Goal: Communication & Community: Participate in discussion

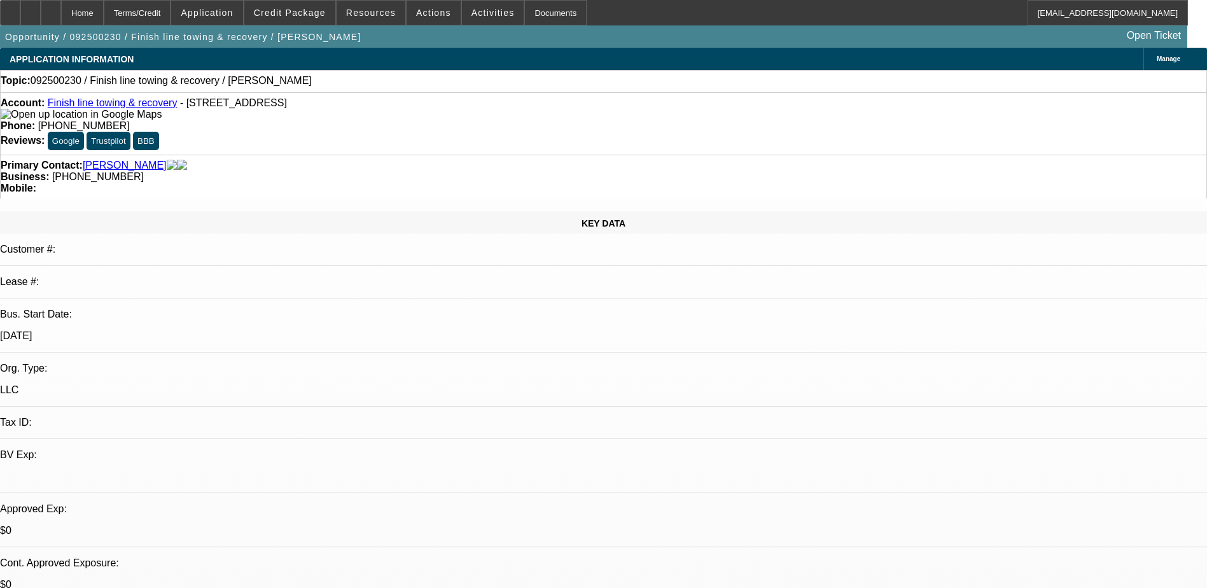
select select "0"
select select "2"
select select "0.1"
select select "4"
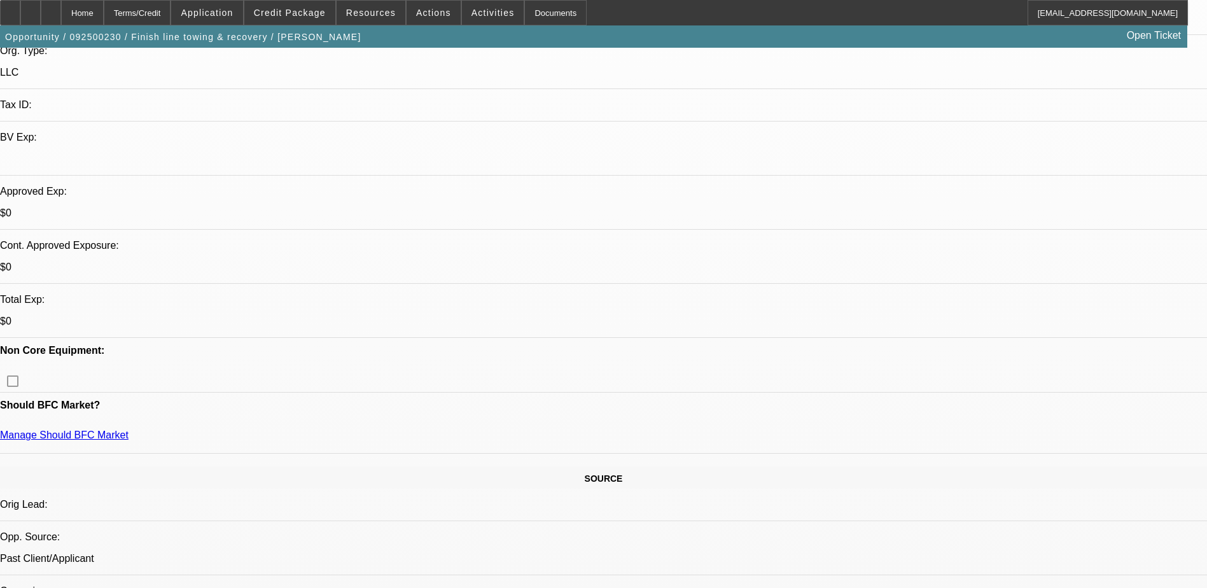
scroll to position [318, 0]
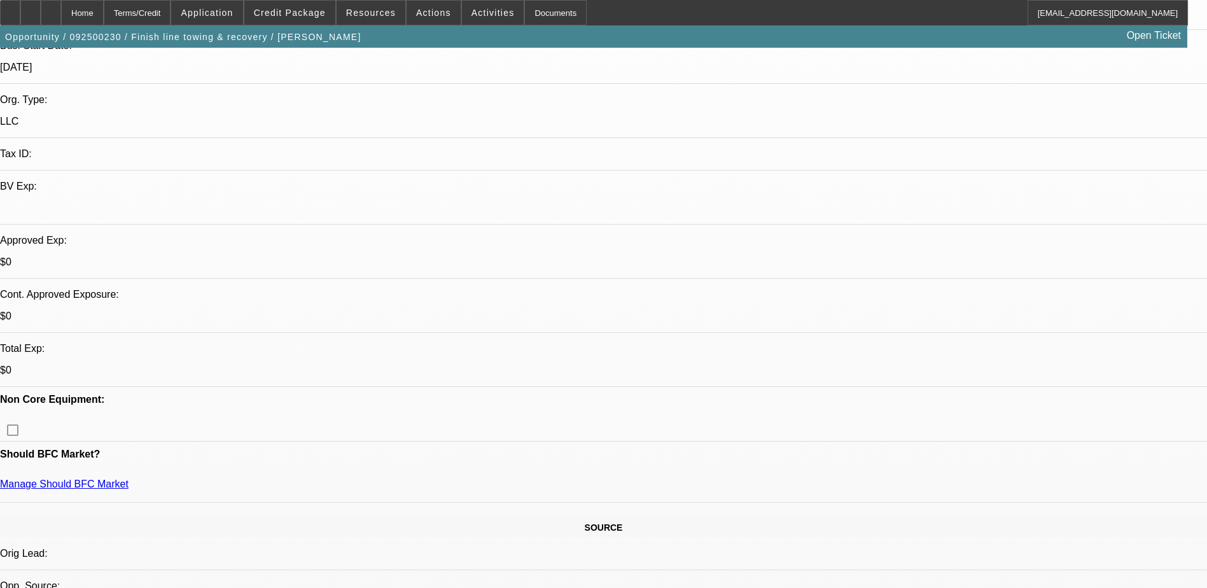
scroll to position [382, 0]
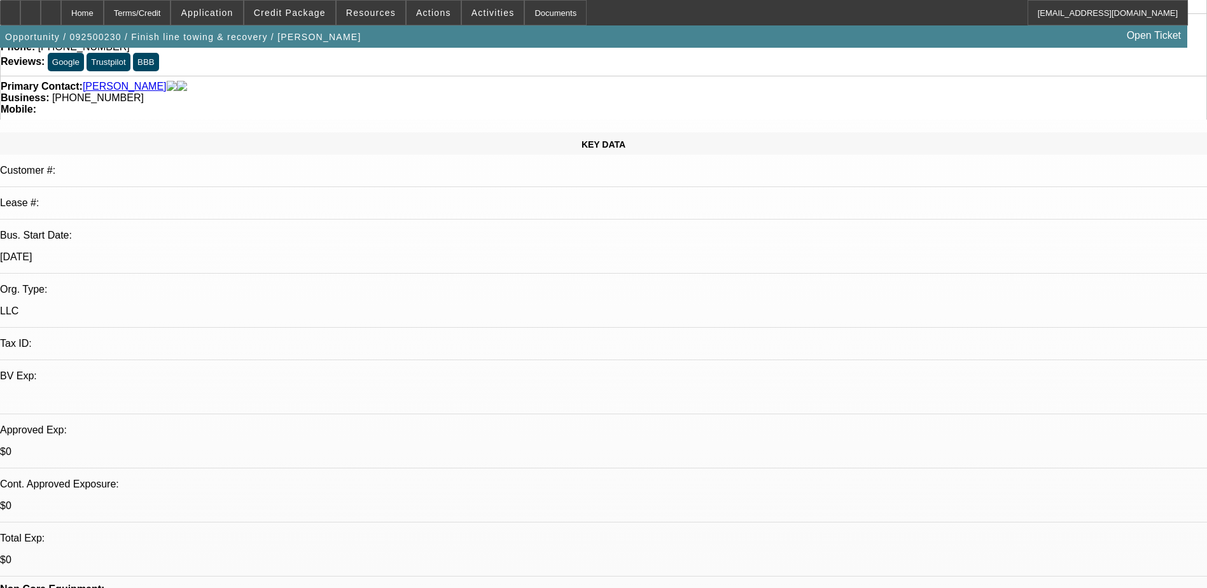
scroll to position [0, 0]
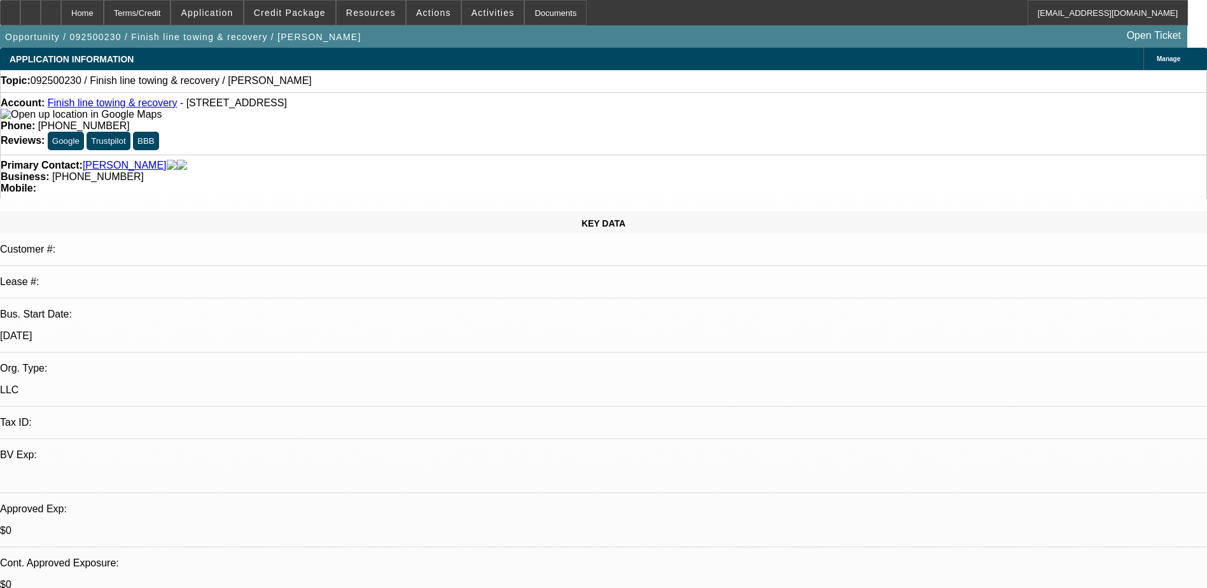
click at [121, 106] on link "Finish line towing & recovery" at bounding box center [113, 102] width 130 height 11
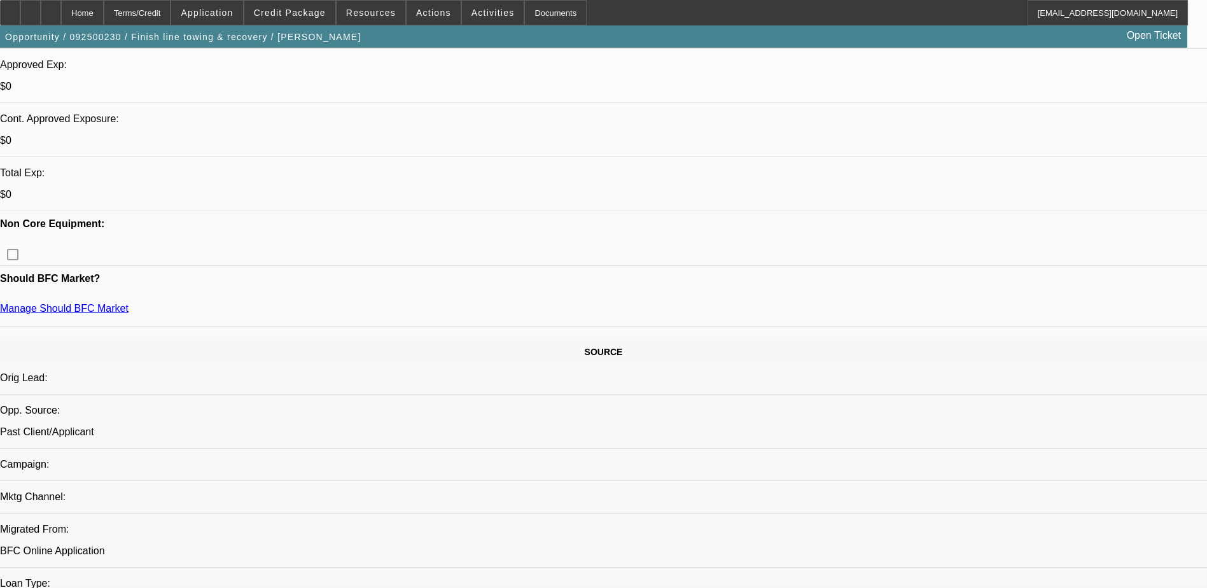
scroll to position [318, 0]
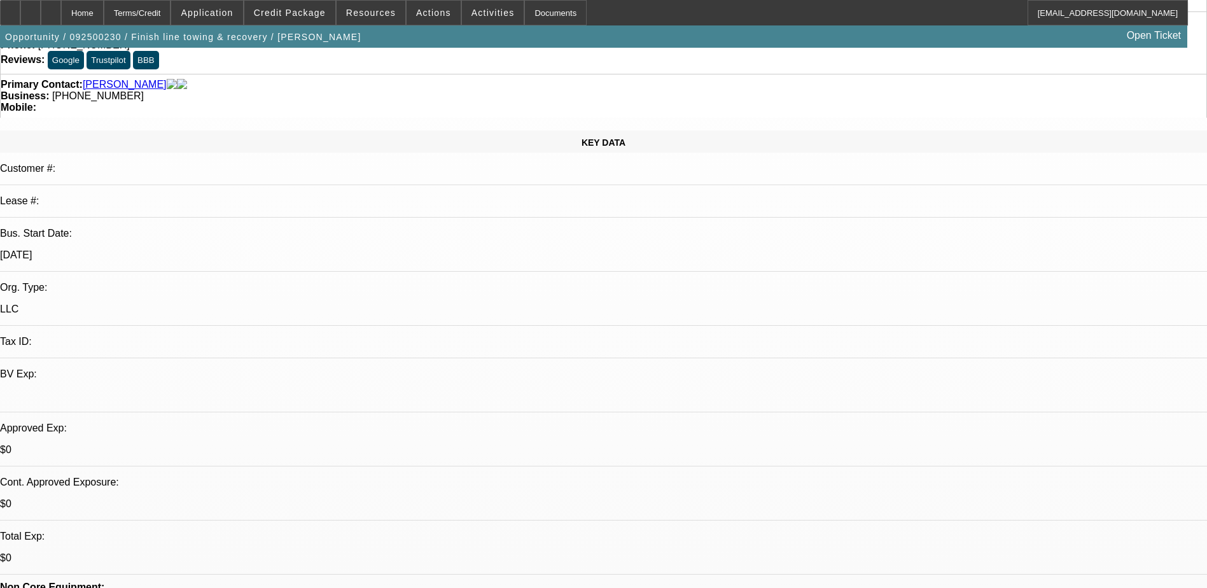
scroll to position [191, 0]
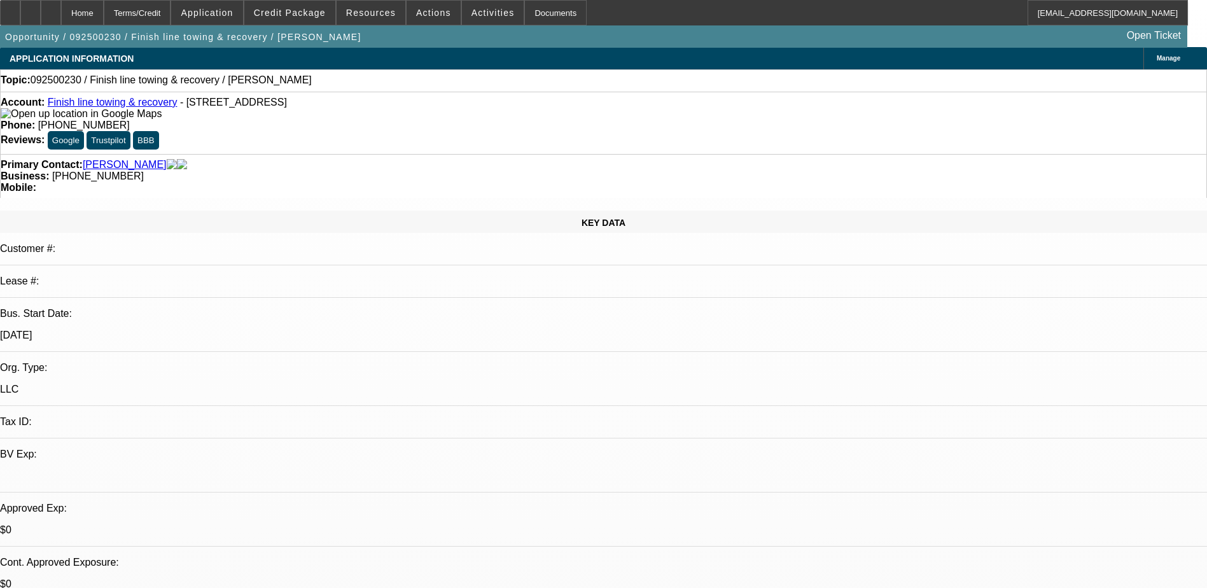
scroll to position [0, 0]
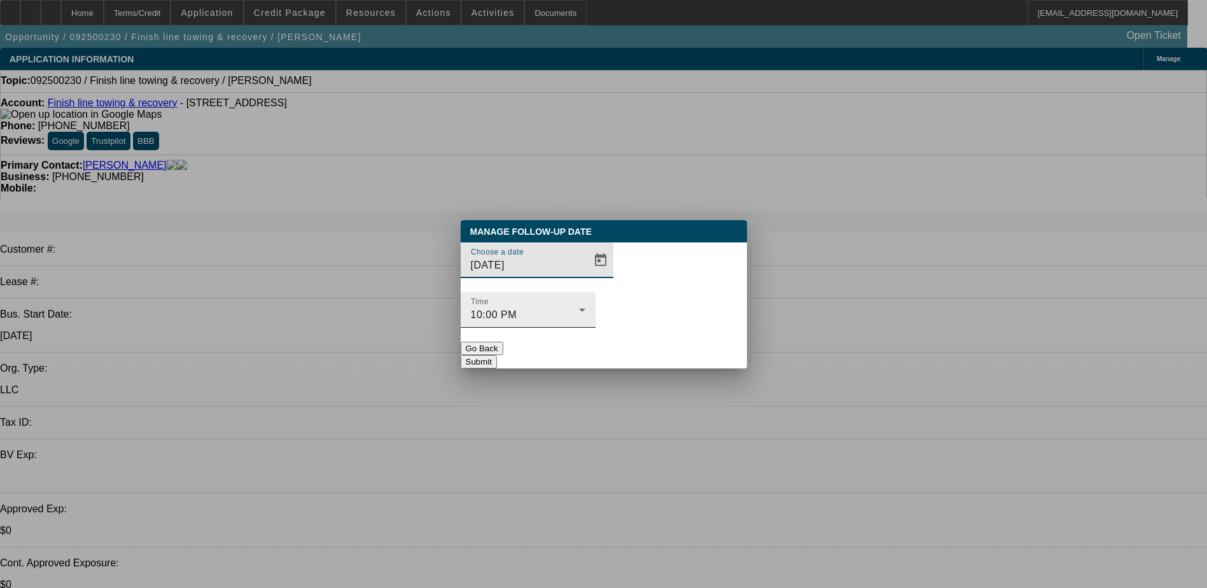
click at [590, 302] on icon at bounding box center [581, 309] width 15 height 15
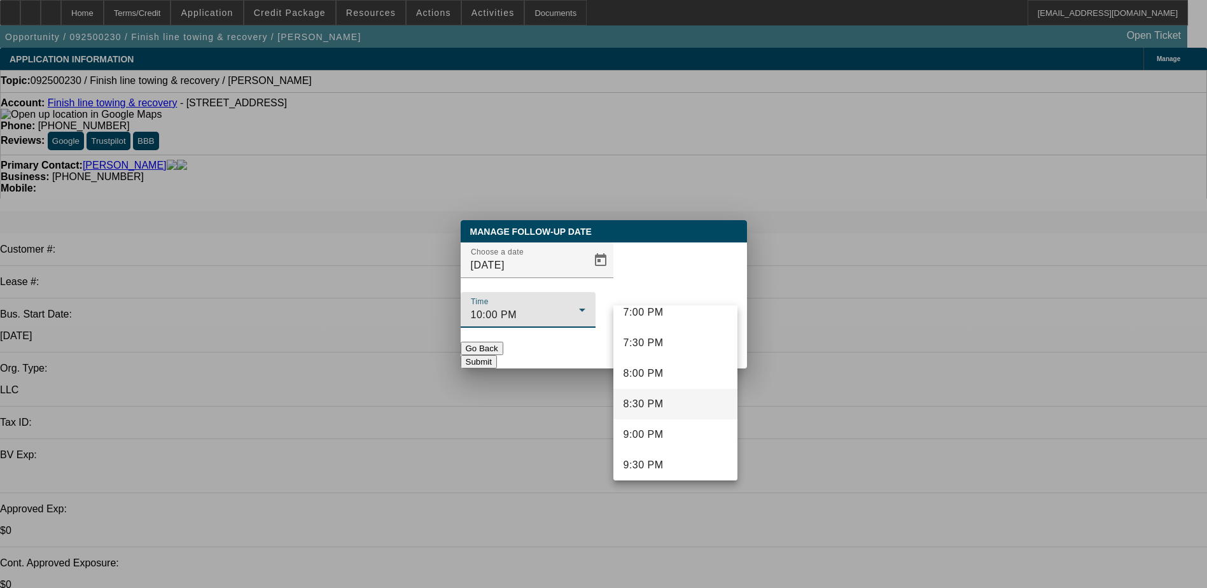
scroll to position [1301, 0]
click at [794, 370] on div at bounding box center [603, 294] width 1207 height 588
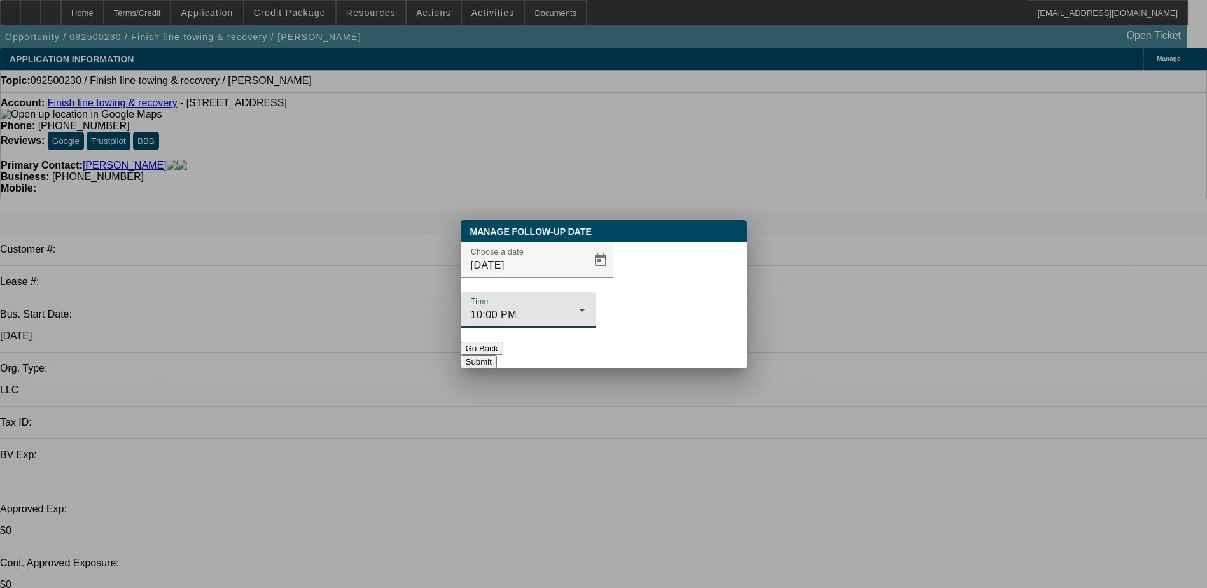
click at [579, 307] on div "10:00 PM" at bounding box center [525, 314] width 108 height 15
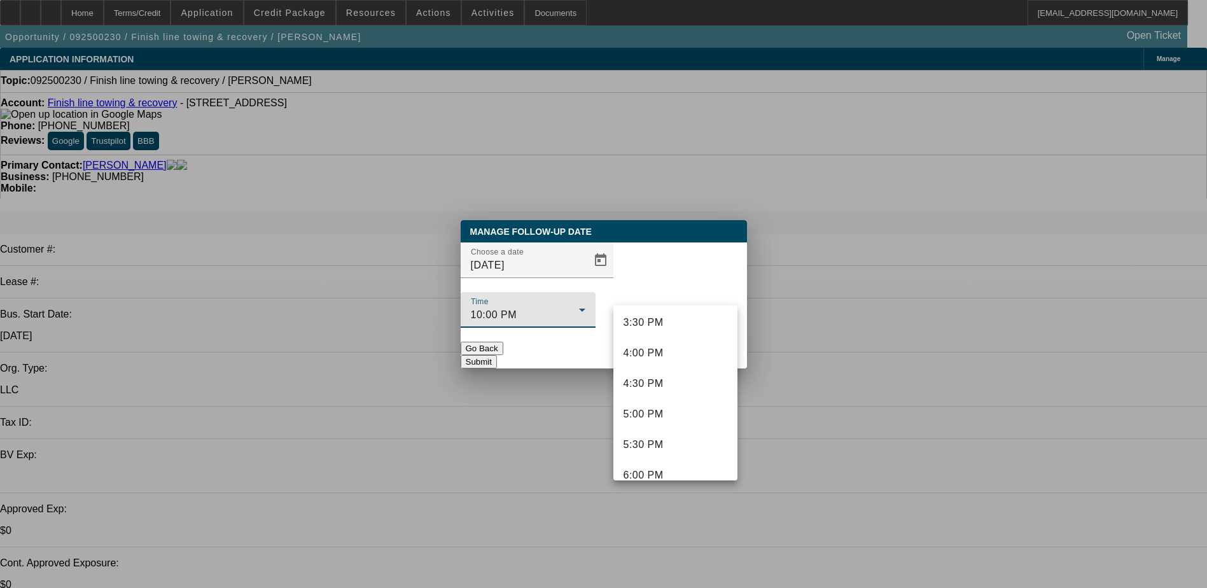
scroll to position [886, 0]
click at [678, 387] on mat-option "3:30 PM" at bounding box center [675, 386] width 124 height 31
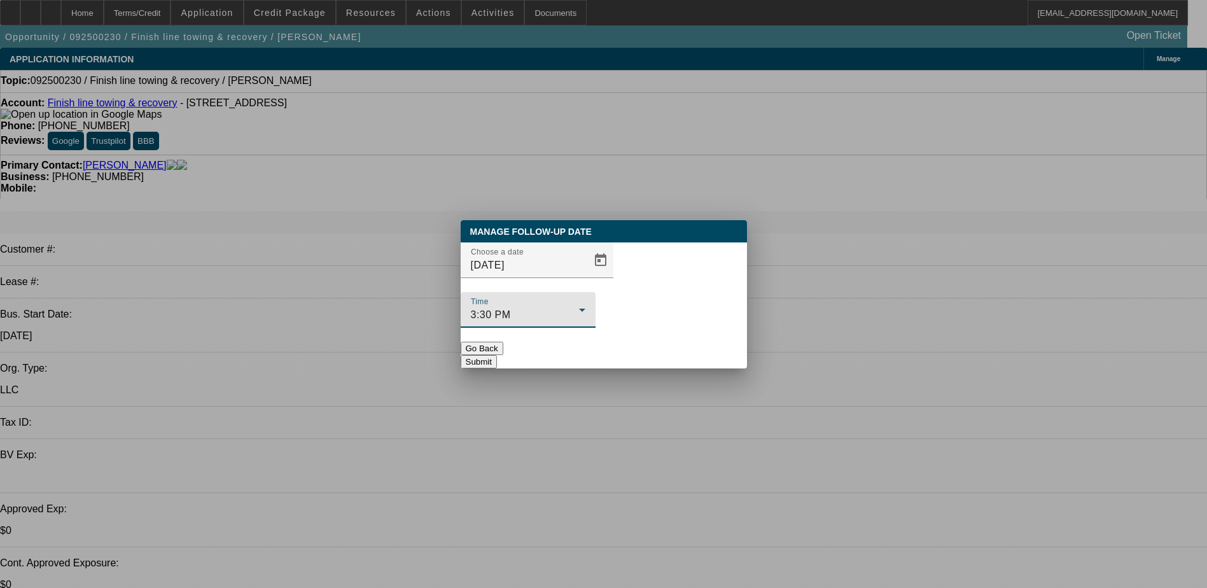
click at [497, 355] on button "Submit" at bounding box center [479, 361] width 36 height 13
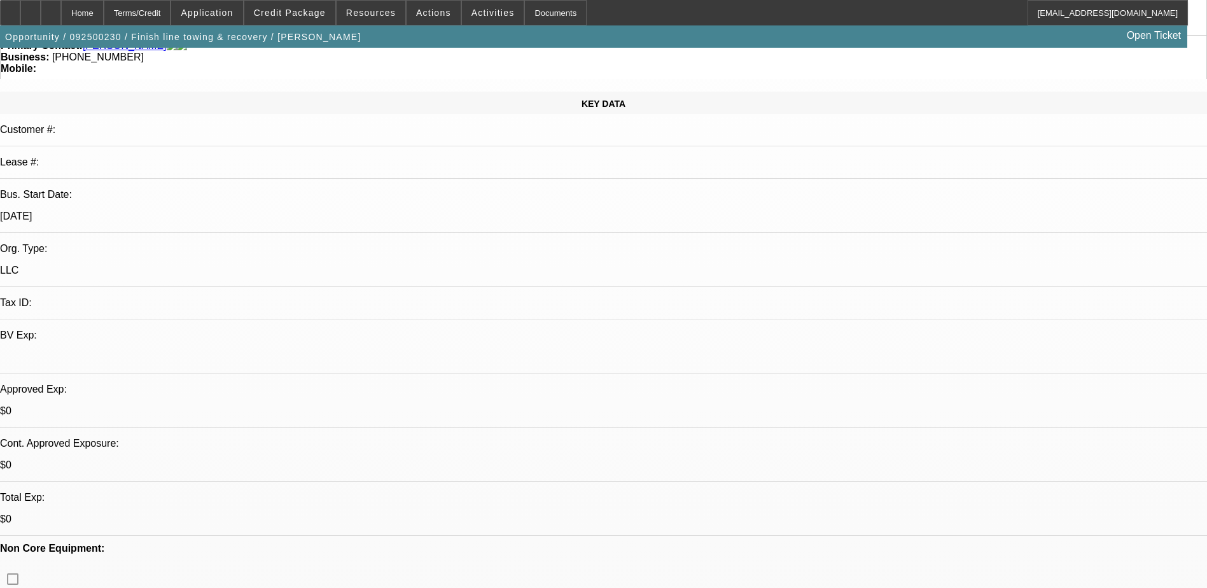
scroll to position [0, 0]
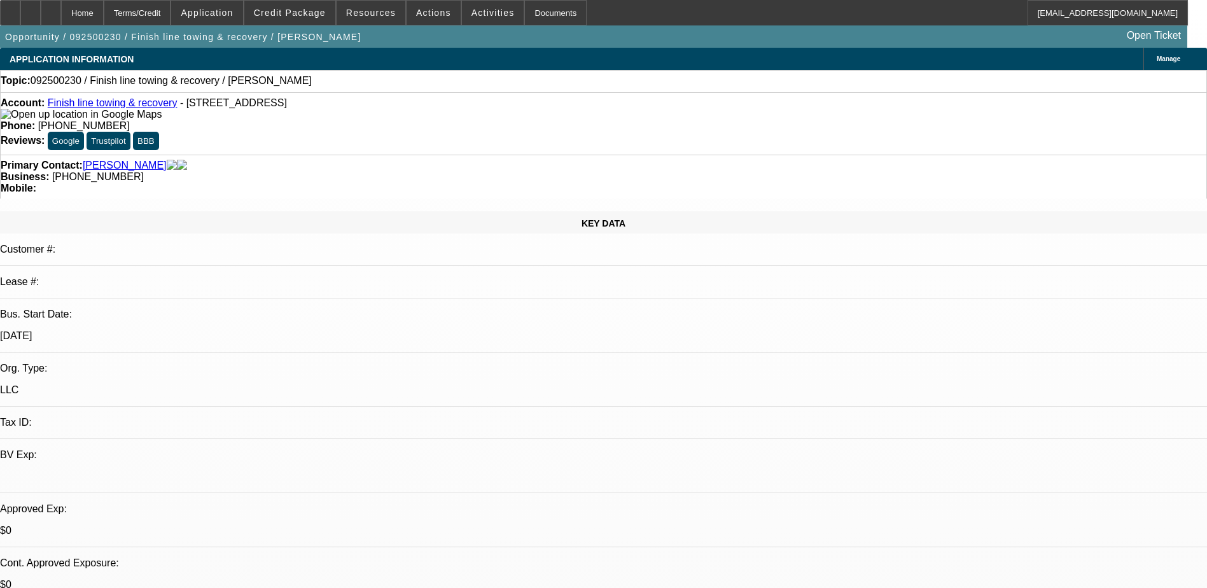
radio input "true"
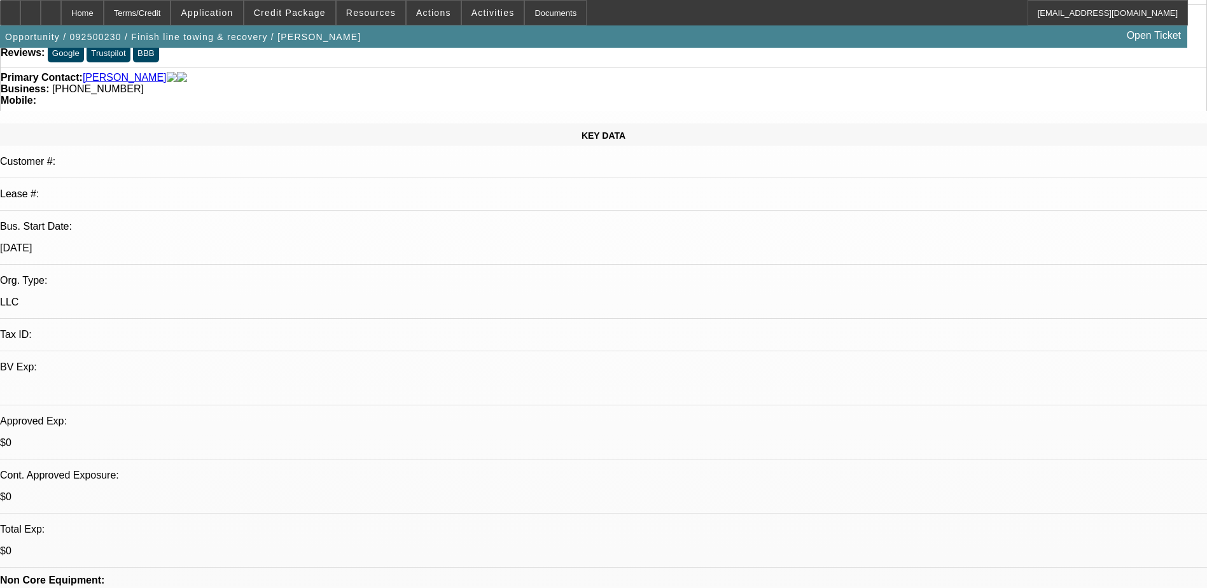
scroll to position [191, 0]
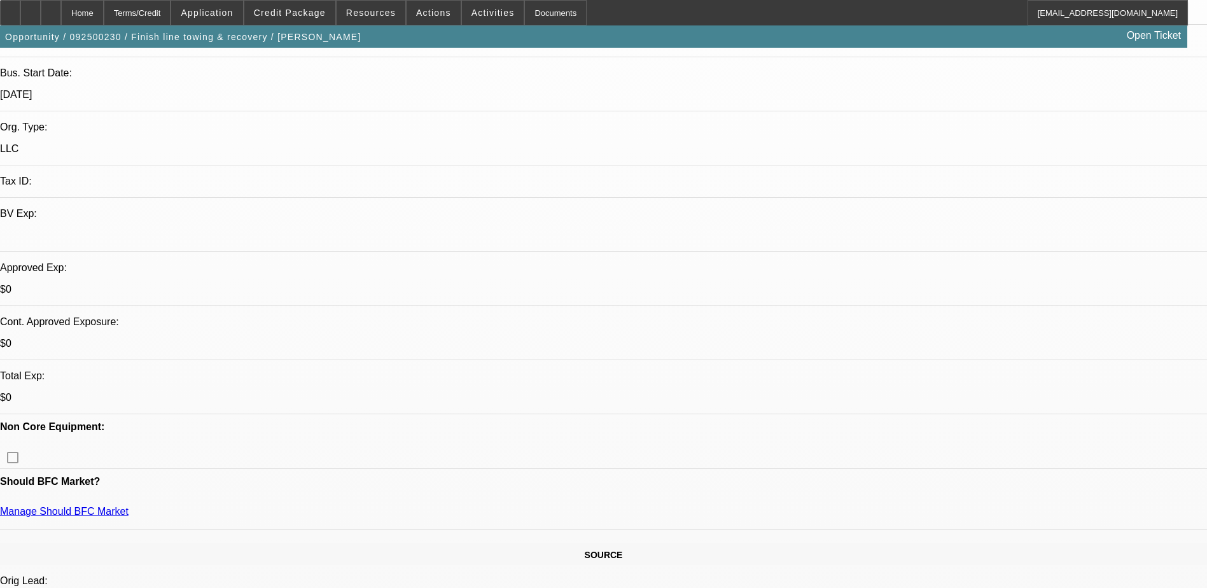
scroll to position [382, 0]
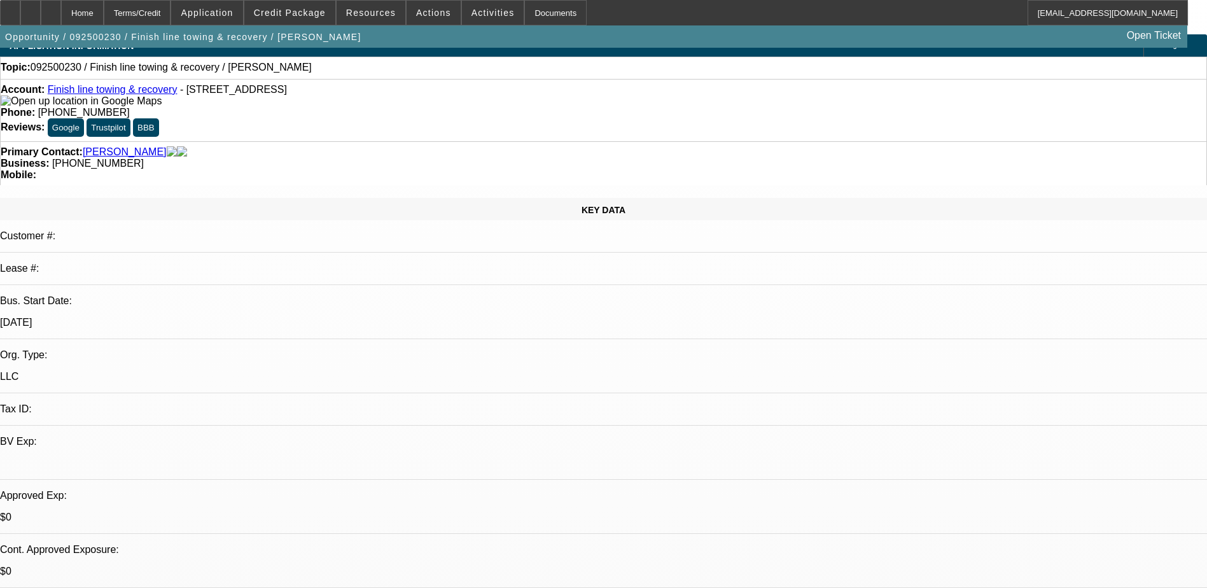
scroll to position [0, 0]
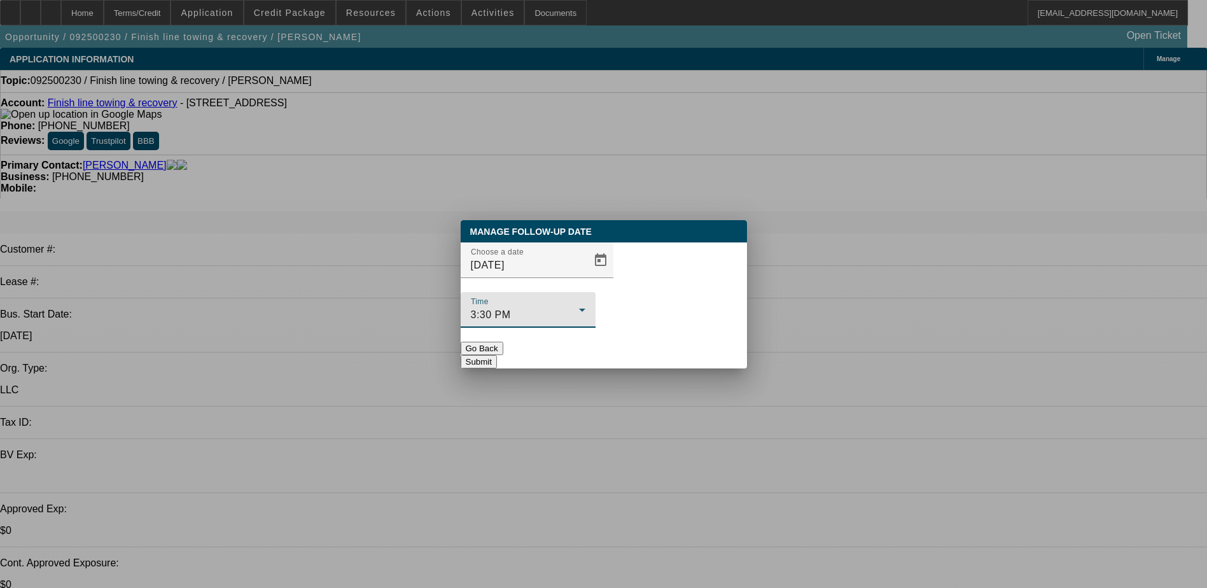
click at [579, 307] on div "3:30 PM" at bounding box center [525, 314] width 108 height 15
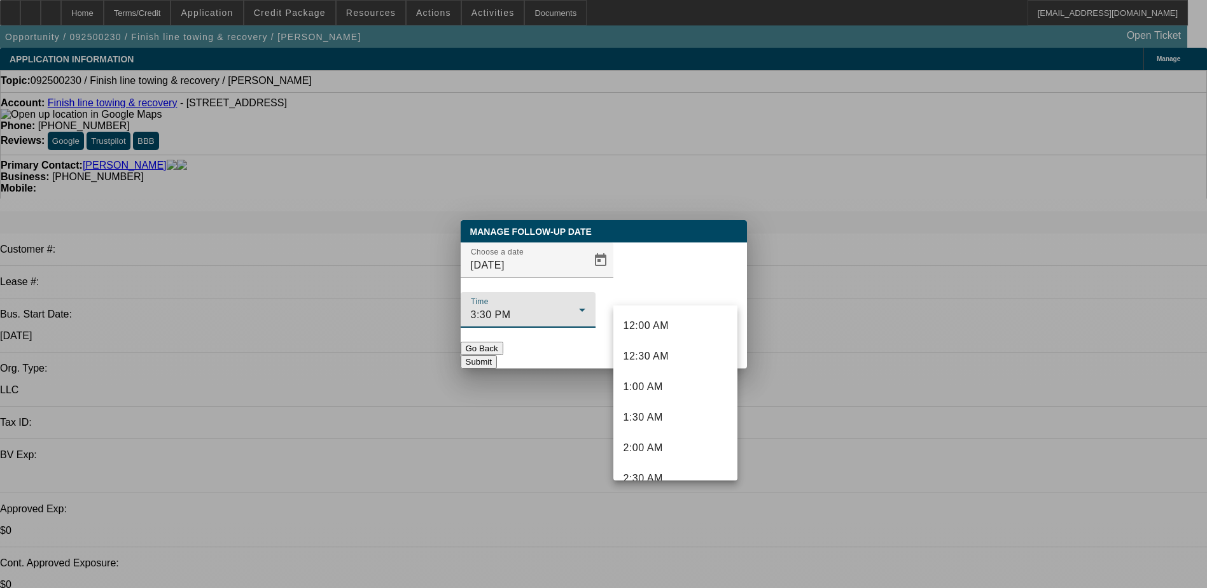
scroll to position [807, 0]
click at [653, 428] on span "3:00 PM" at bounding box center [643, 434] width 40 height 15
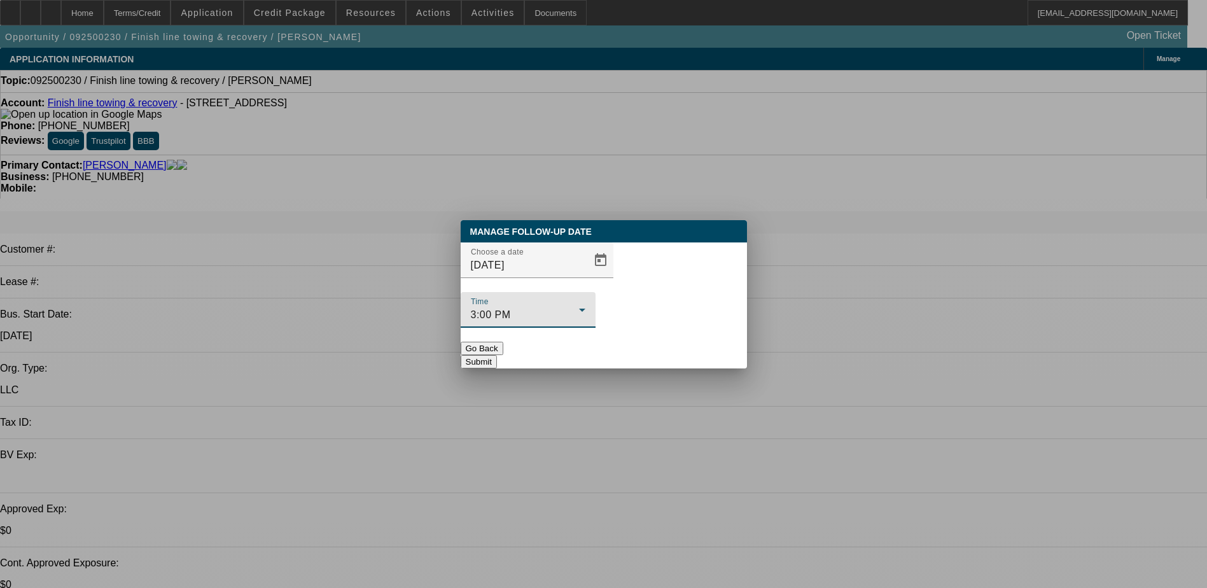
click at [497, 355] on button "Submit" at bounding box center [479, 361] width 36 height 13
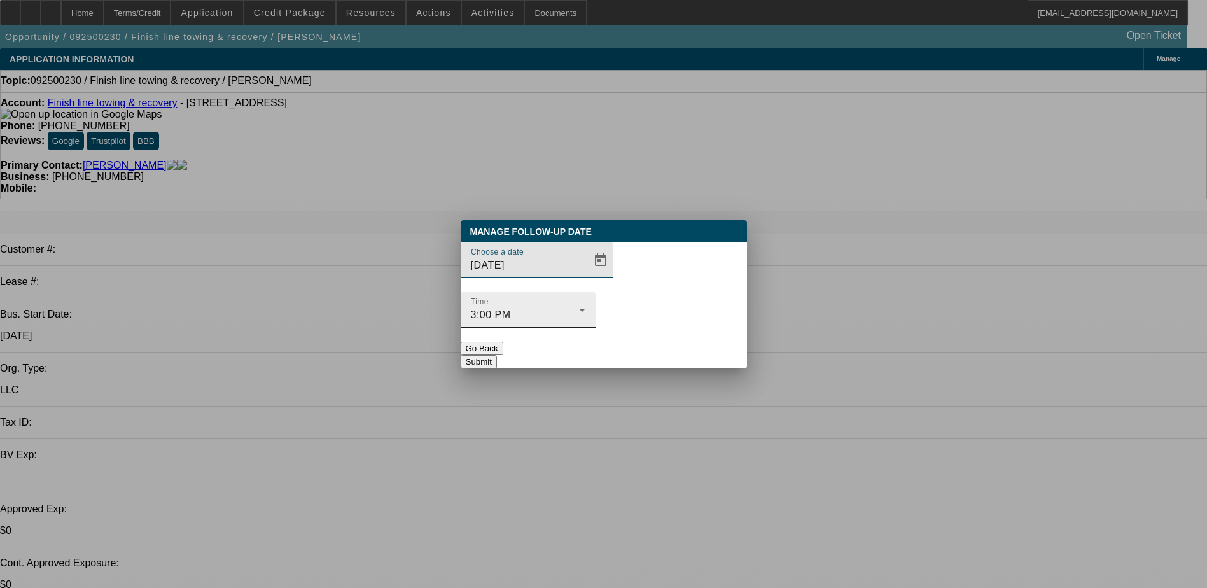
click at [579, 307] on div "3:00 PM" at bounding box center [525, 314] width 108 height 15
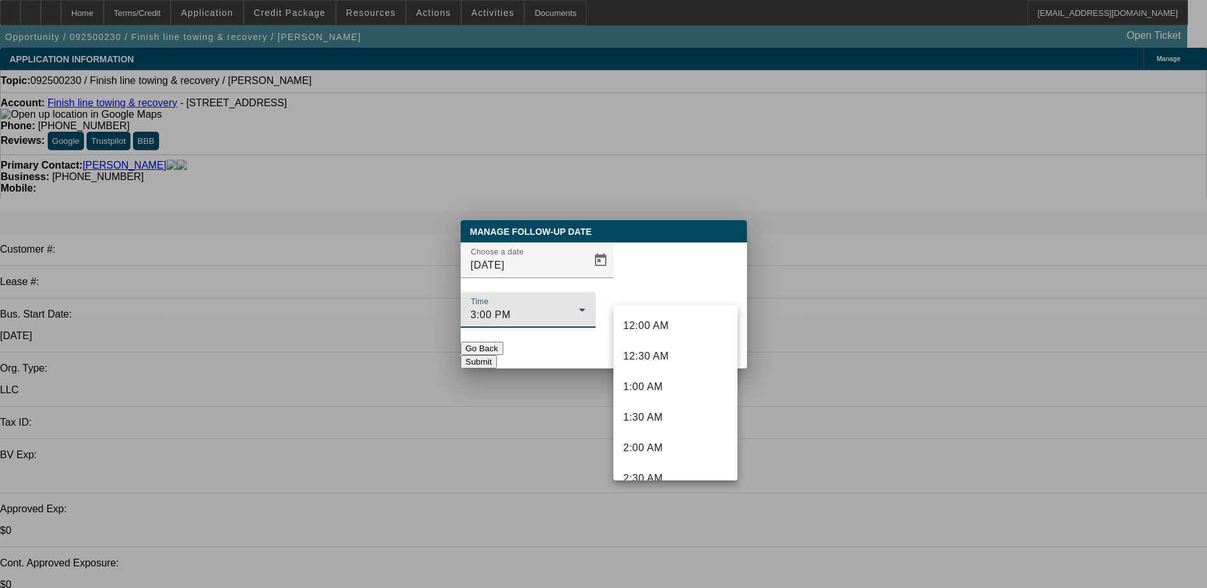
scroll to position [777, 0]
click at [677, 433] on mat-option "2:30 PM" at bounding box center [675, 434] width 124 height 31
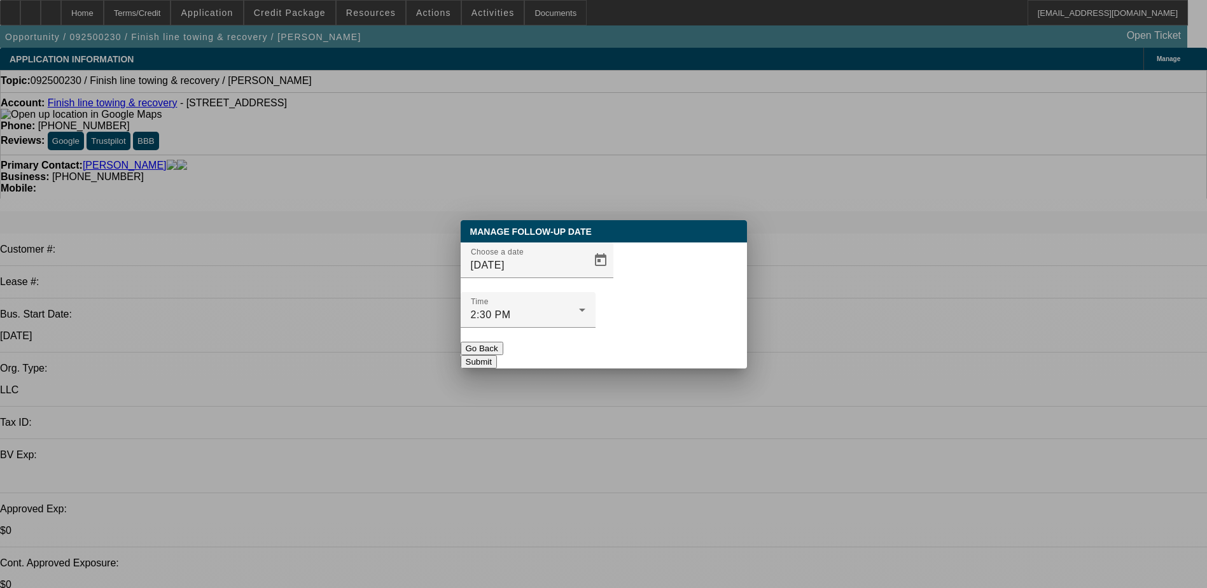
click at [497, 355] on button "Submit" at bounding box center [479, 361] width 36 height 13
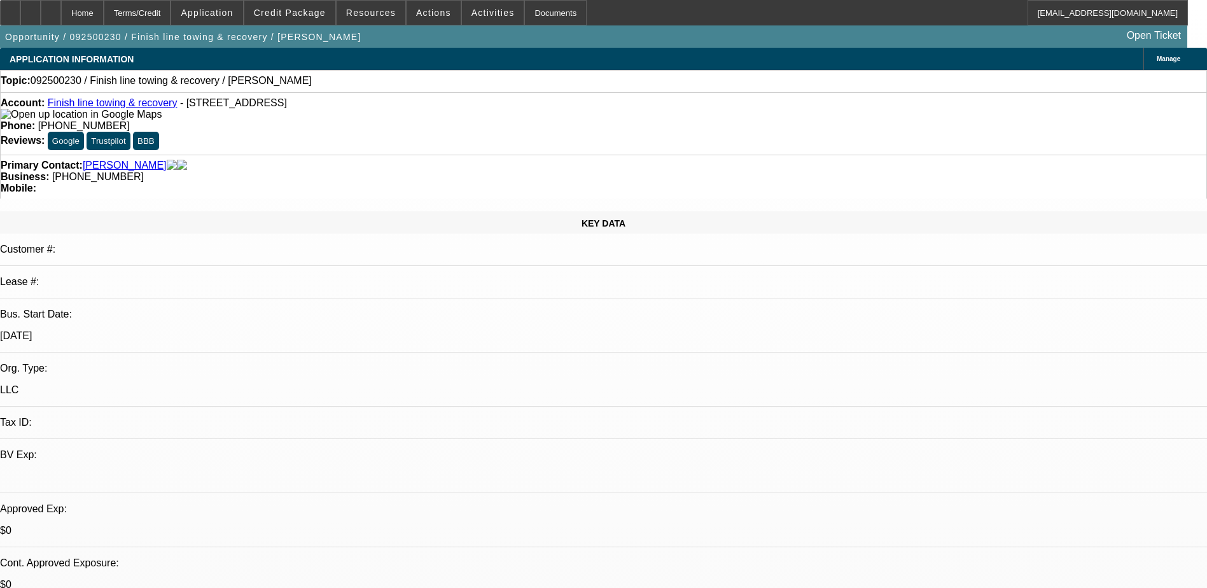
type textarea "Said to call back between 3pm-4pm. He's 1 hour ahead. scheduled at 245pm"
radio input "true"
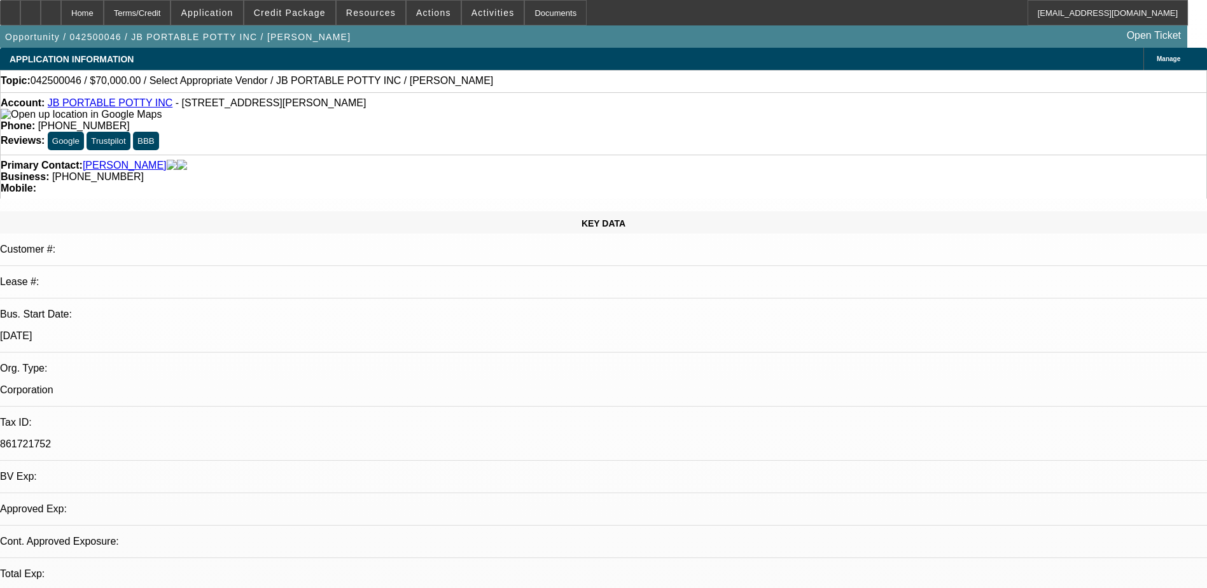
select select "0"
select select "2"
select select "0.1"
select select "4"
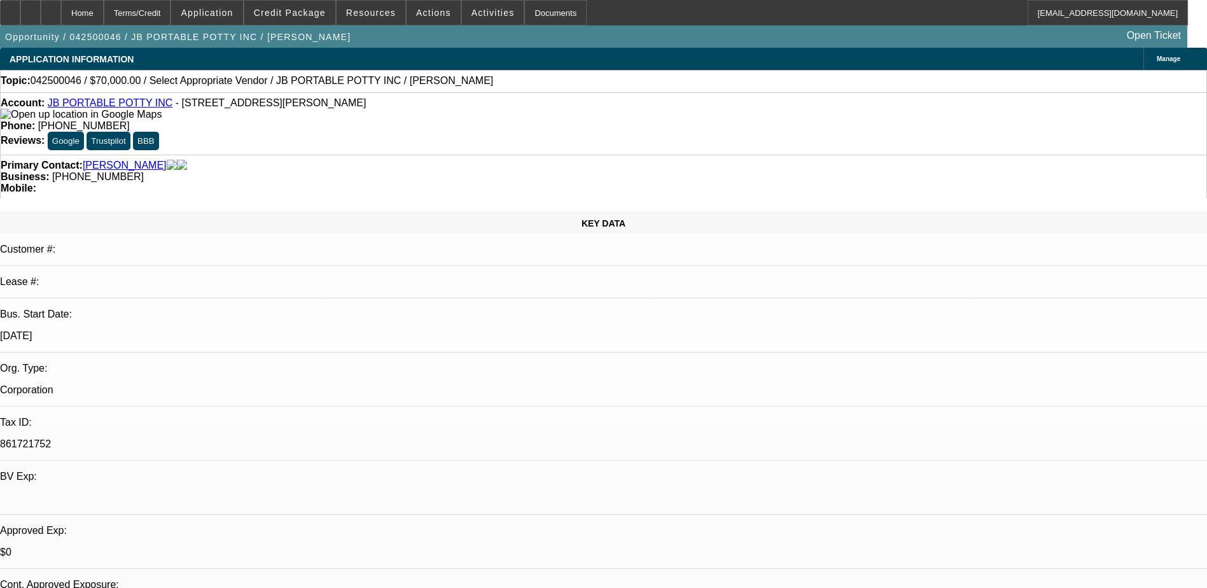
radio input "true"
type textarea "closing out - been FU since march will reopen opp if needed in retention."
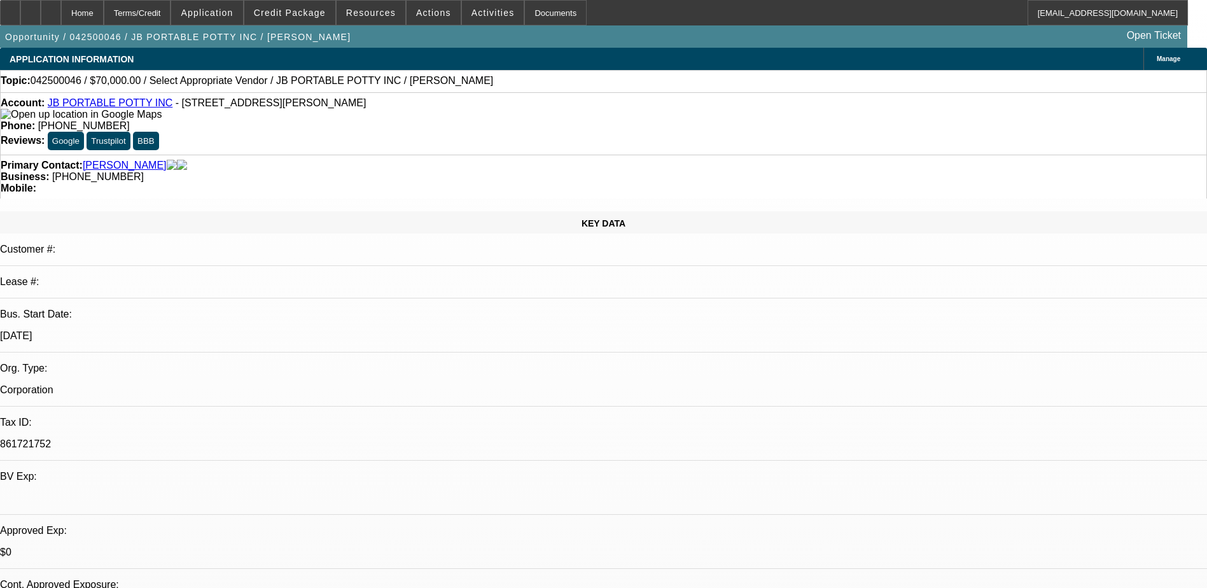
radio input "true"
click at [374, 17] on span "Resources" at bounding box center [371, 13] width 50 height 10
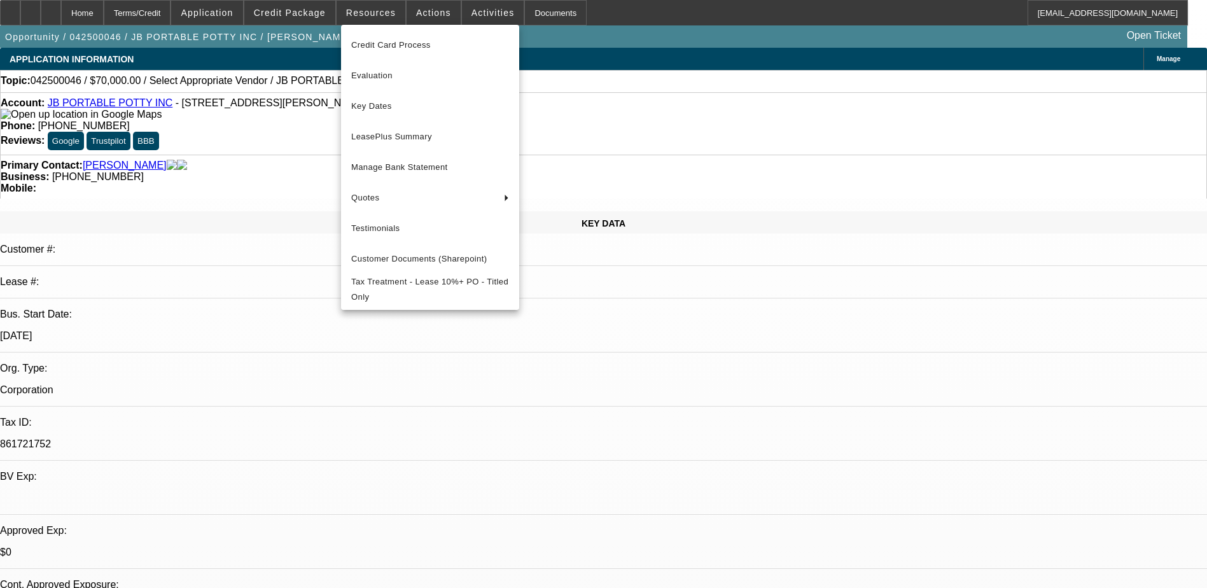
click at [323, 12] on div at bounding box center [603, 294] width 1207 height 588
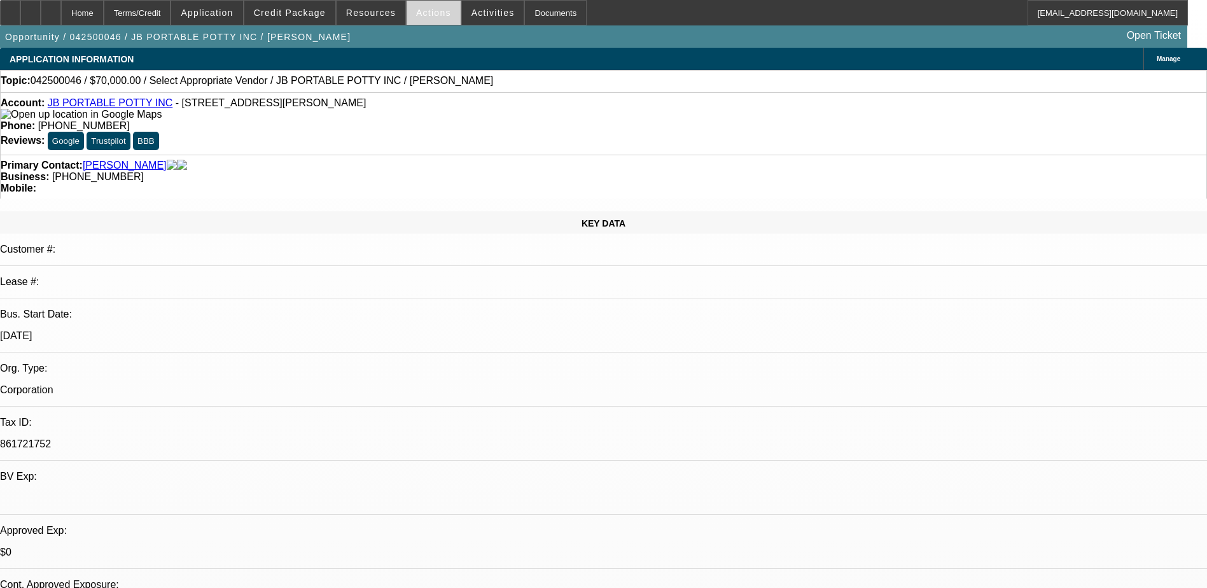
click at [429, 17] on span "Actions" at bounding box center [433, 13] width 35 height 10
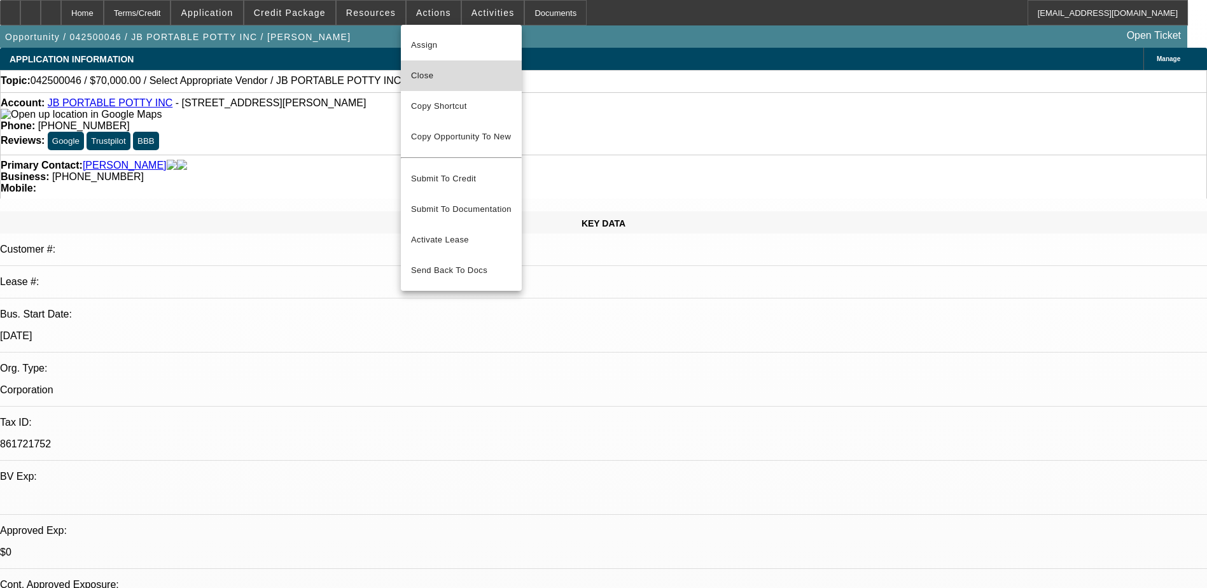
click at [438, 75] on span "Close" at bounding box center [461, 75] width 101 height 15
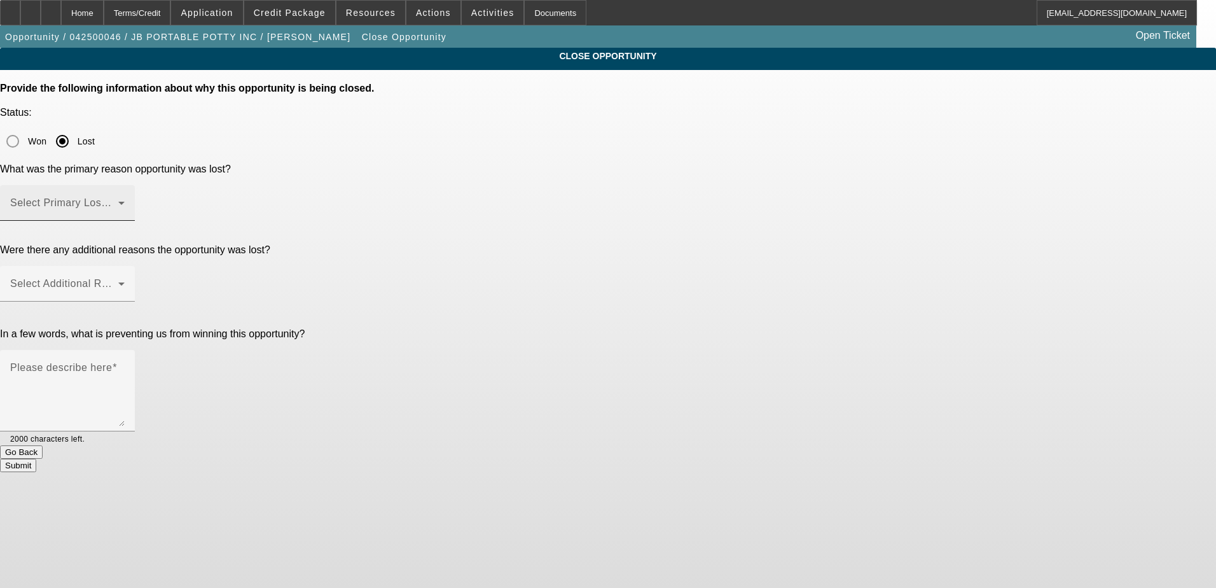
click at [125, 185] on div "Select Primary Lost Reason" at bounding box center [67, 203] width 115 height 36
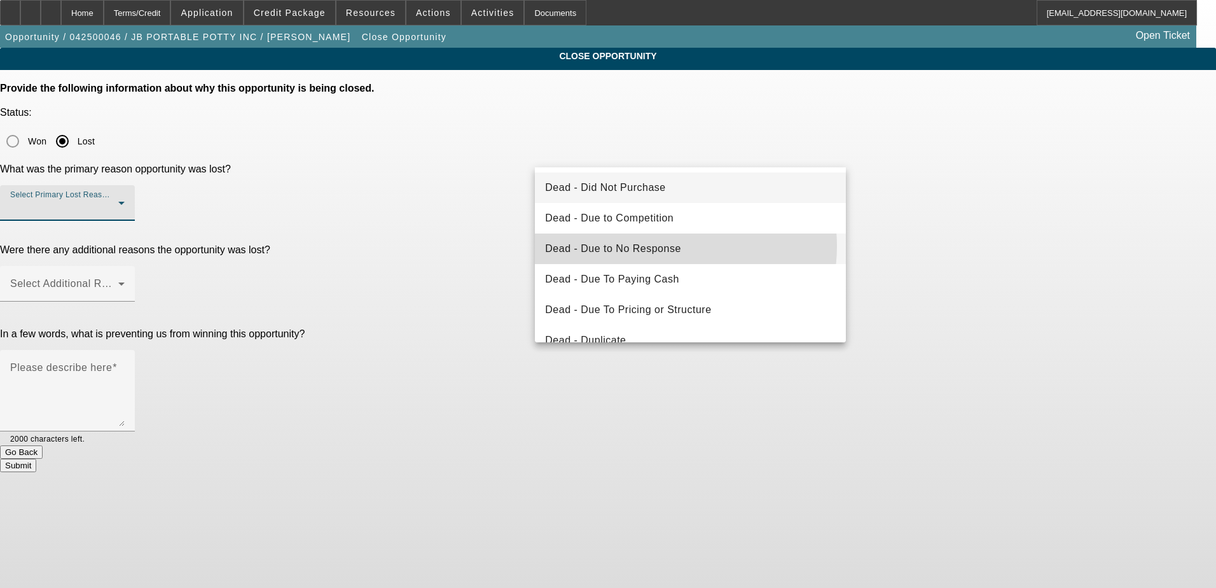
click at [667, 246] on span "Dead - Due to No Response" at bounding box center [613, 248] width 136 height 15
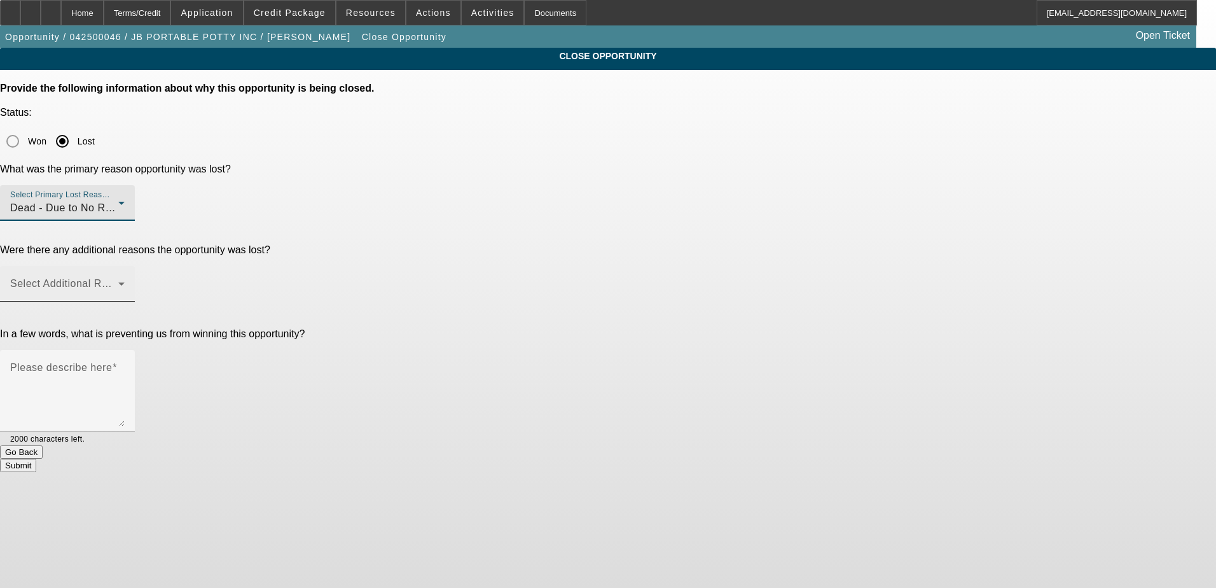
click at [118, 281] on span at bounding box center [64, 288] width 108 height 15
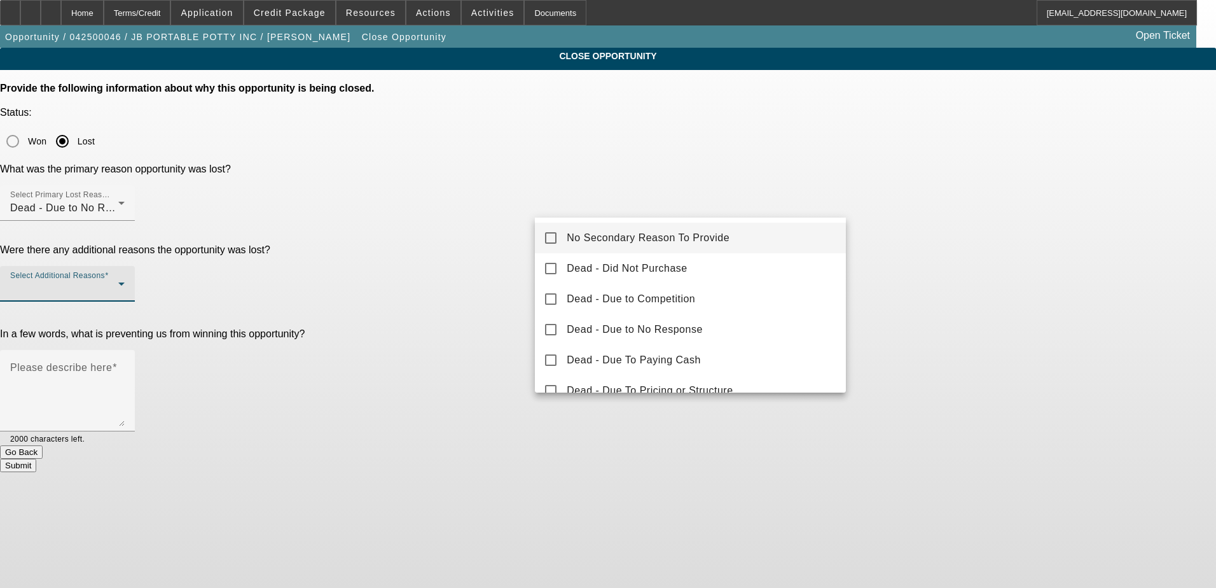
click at [553, 242] on mat-pseudo-checkbox at bounding box center [550, 237] width 11 height 11
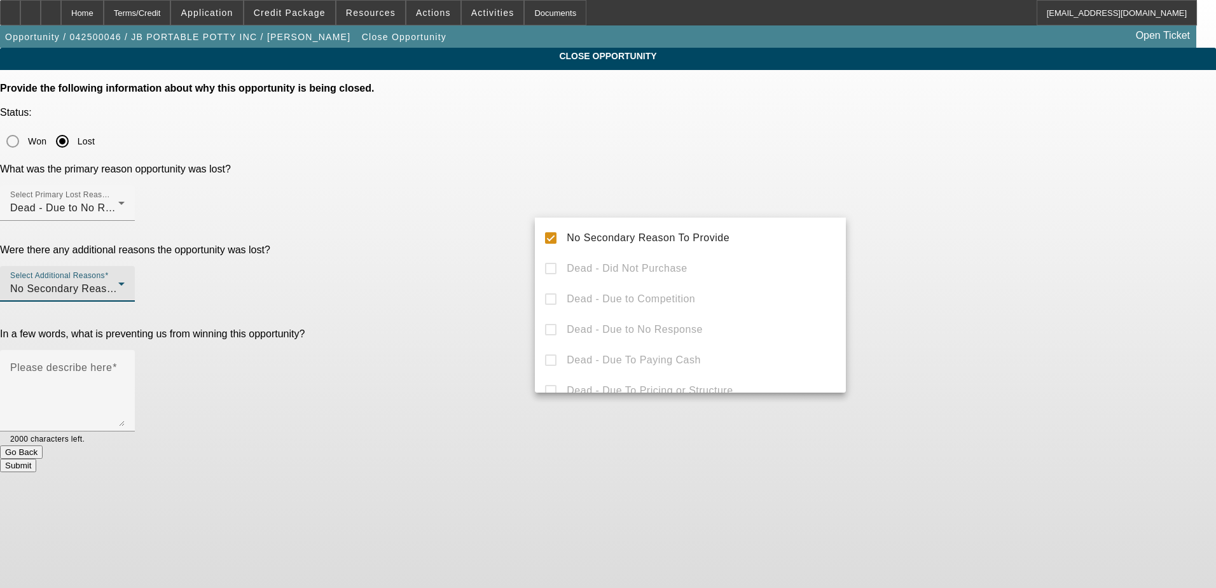
click at [947, 294] on div at bounding box center [608, 294] width 1216 height 588
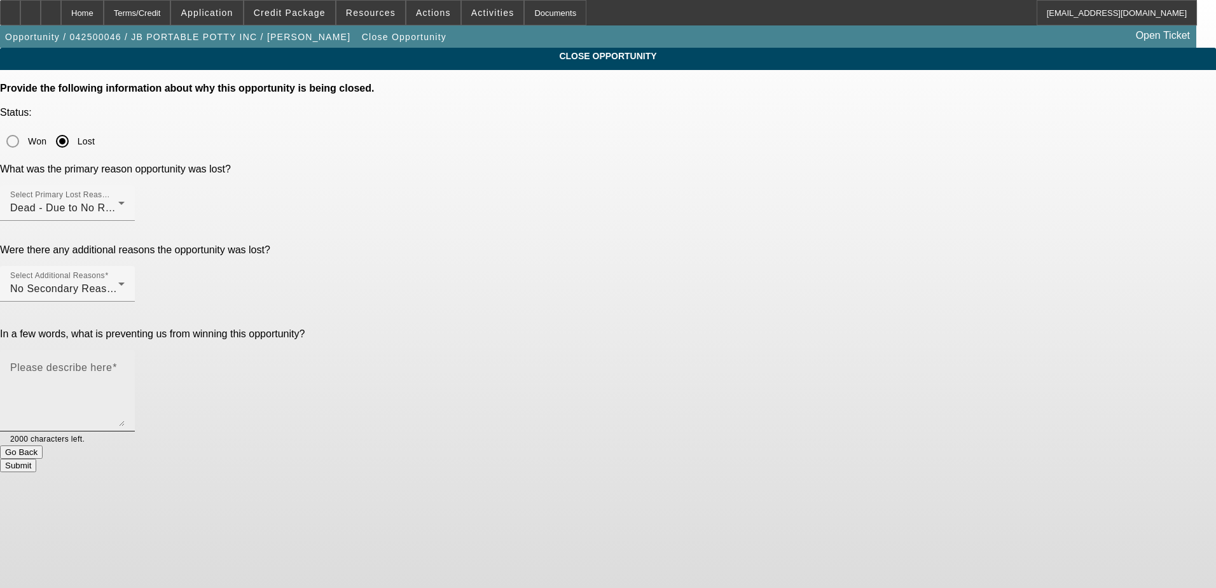
click at [125, 365] on textarea "Please describe here" at bounding box center [67, 395] width 115 height 61
click at [125, 365] on textarea "PG never answered or kept saying call me later" at bounding box center [67, 395] width 115 height 61
click at [125, 365] on textarea "PG wouldnt answered or kept saying call me later" at bounding box center [67, 395] width 115 height 61
drag, startPoint x: 672, startPoint y: 258, endPoint x: 621, endPoint y: 264, distance: 51.3
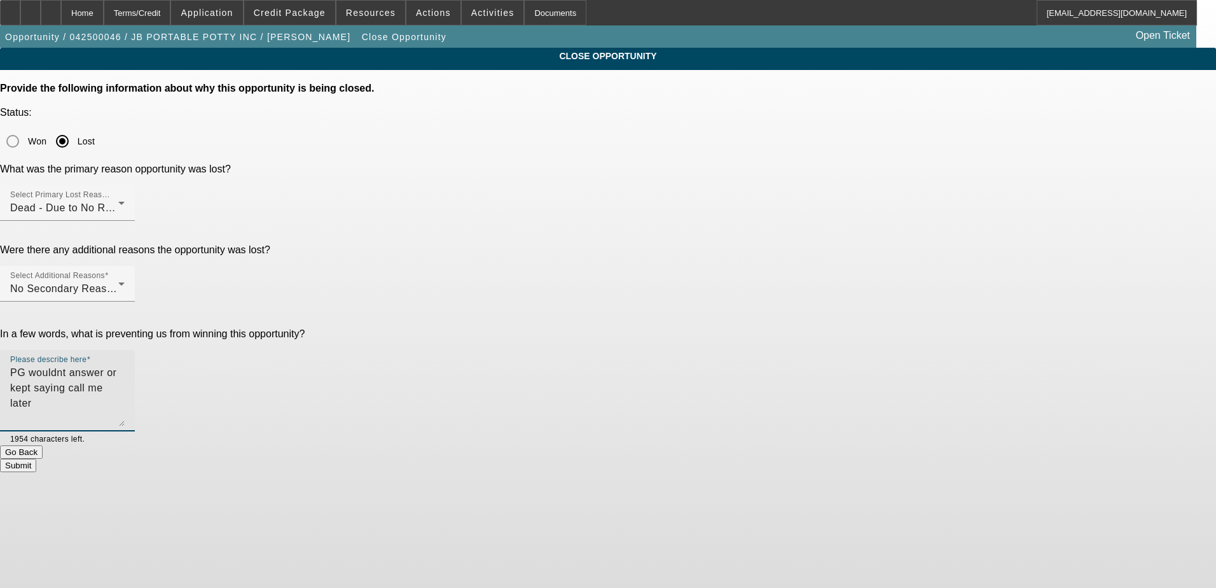
click at [125, 365] on textarea "PG wouldnt answer or kept saying call me later" at bounding box center [67, 395] width 115 height 61
click at [125, 365] on textarea "PG wouldn't answer - call me later" at bounding box center [67, 395] width 115 height 61
drag, startPoint x: 619, startPoint y: 256, endPoint x: 560, endPoint y: 263, distance: 58.9
click at [125, 365] on textarea "PG wouldn't answer - call me tomorrow - or change plans on trucks." at bounding box center [67, 395] width 115 height 61
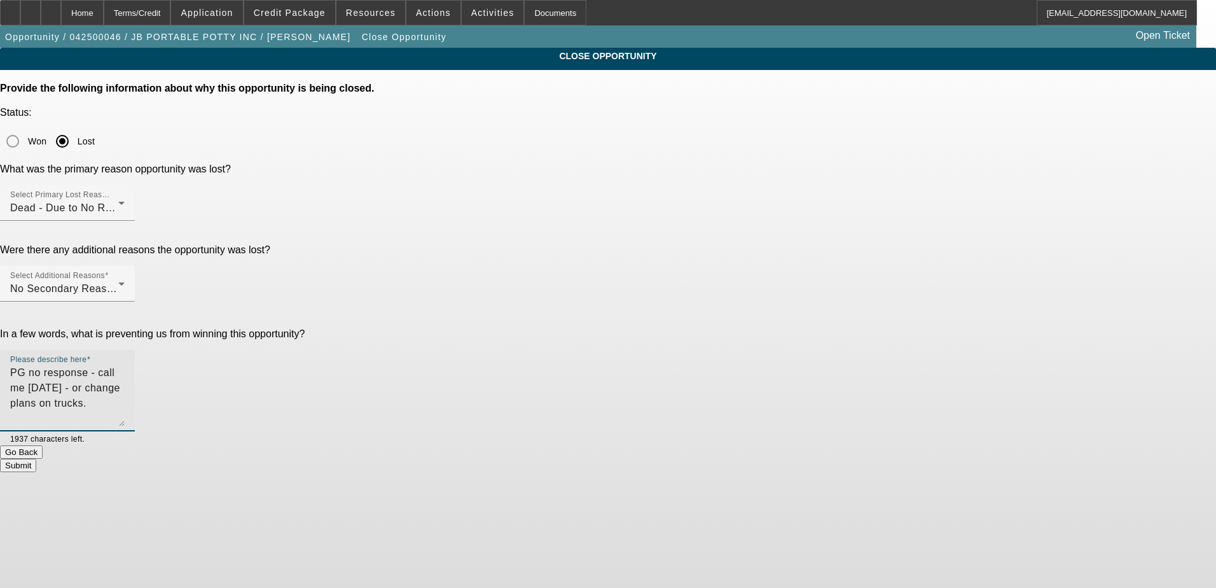
click at [125, 365] on textarea "PG no response - call me tomorrow - or change plans on trucks." at bounding box center [67, 395] width 115 height 61
drag, startPoint x: 749, startPoint y: 258, endPoint x: 754, endPoint y: 254, distance: 6.5
click at [125, 365] on textarea "PG no response - call me tomorrow - constantly change plans on trucks." at bounding box center [67, 395] width 115 height 61
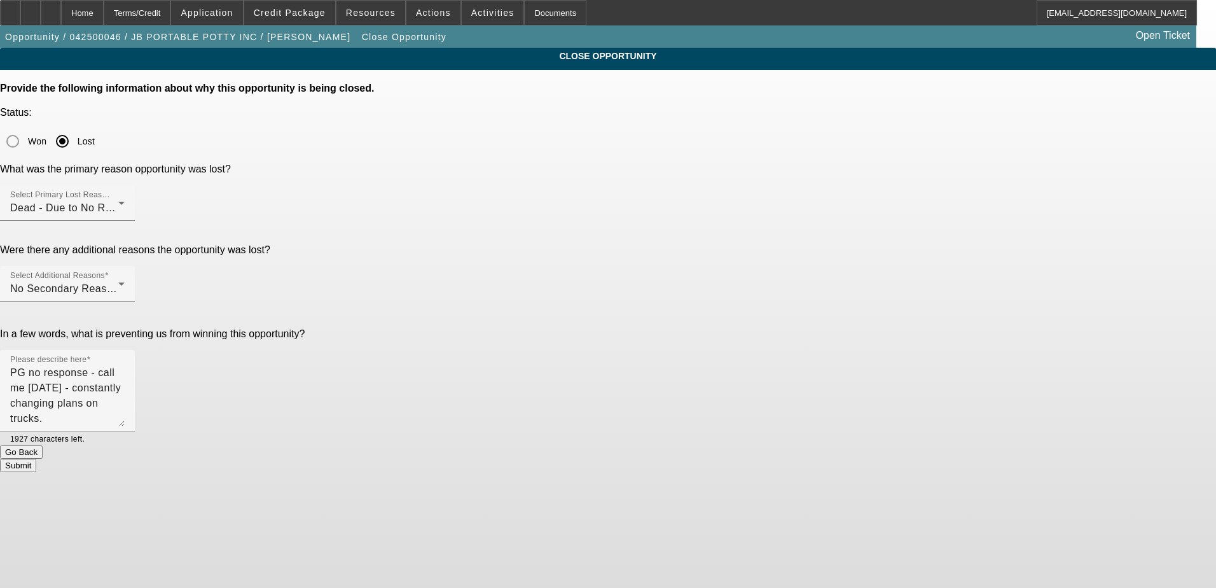
click at [1008, 206] on app-close-opportunity "CLOSE OPPORTUNITY Provide the following information about why this opportunity …" at bounding box center [608, 260] width 1216 height 424
click at [125, 365] on textarea "PG no response - call me tomorrow - constantly changing plans on trucks." at bounding box center [67, 395] width 115 height 61
click at [916, 244] on div "CLOSE OPPORTUNITY Provide the following information about why this opportunity …" at bounding box center [608, 260] width 1216 height 424
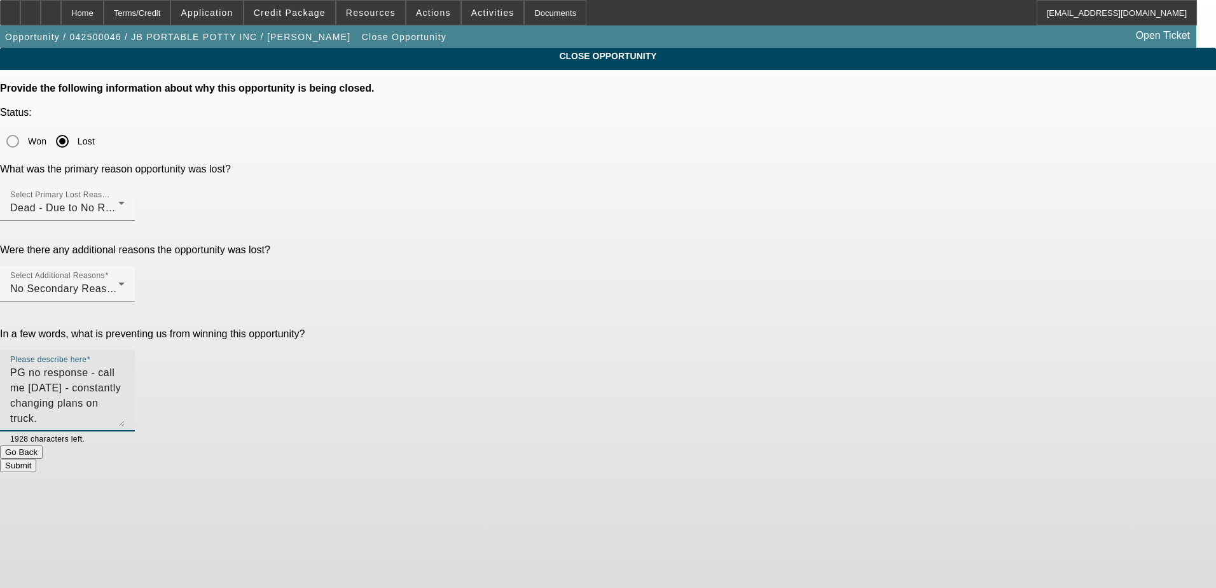
drag, startPoint x: 817, startPoint y: 254, endPoint x: 607, endPoint y: 254, distance: 210.6
click at [125, 365] on textarea "PG no response - call me tomorrow - constantly changing plans on truck." at bounding box center [67, 395] width 115 height 61
type textarea "PG stopped responding and mentioned buying a house instead."
click at [36, 459] on button "Submit" at bounding box center [18, 465] width 36 height 13
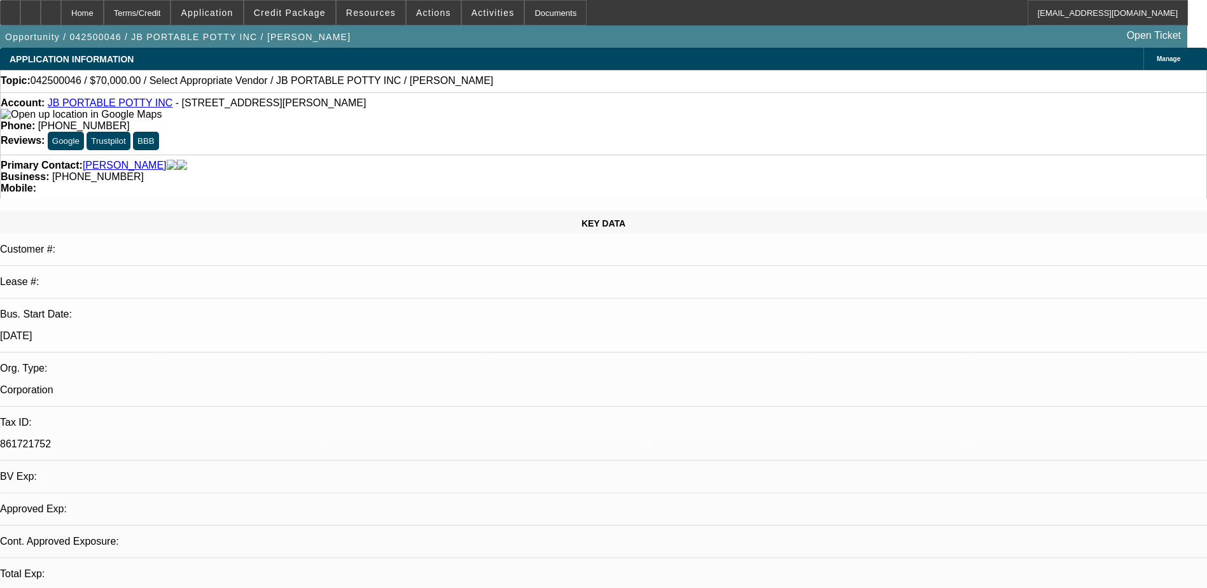
select select "0"
select select "2"
select select "0.1"
select select "1"
select select "2"
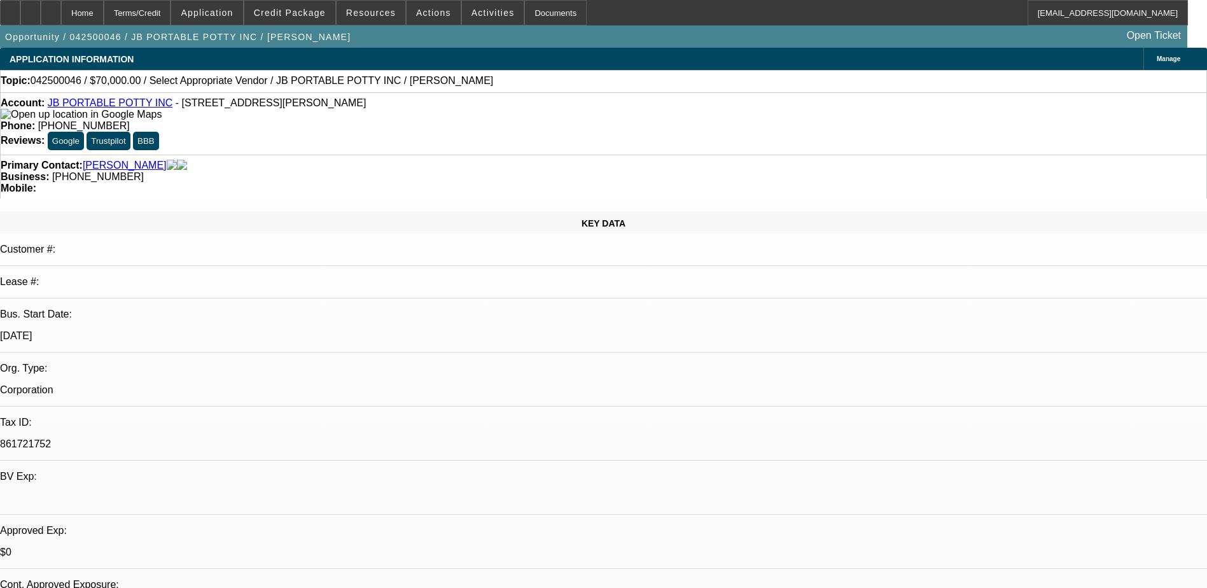
select select "4"
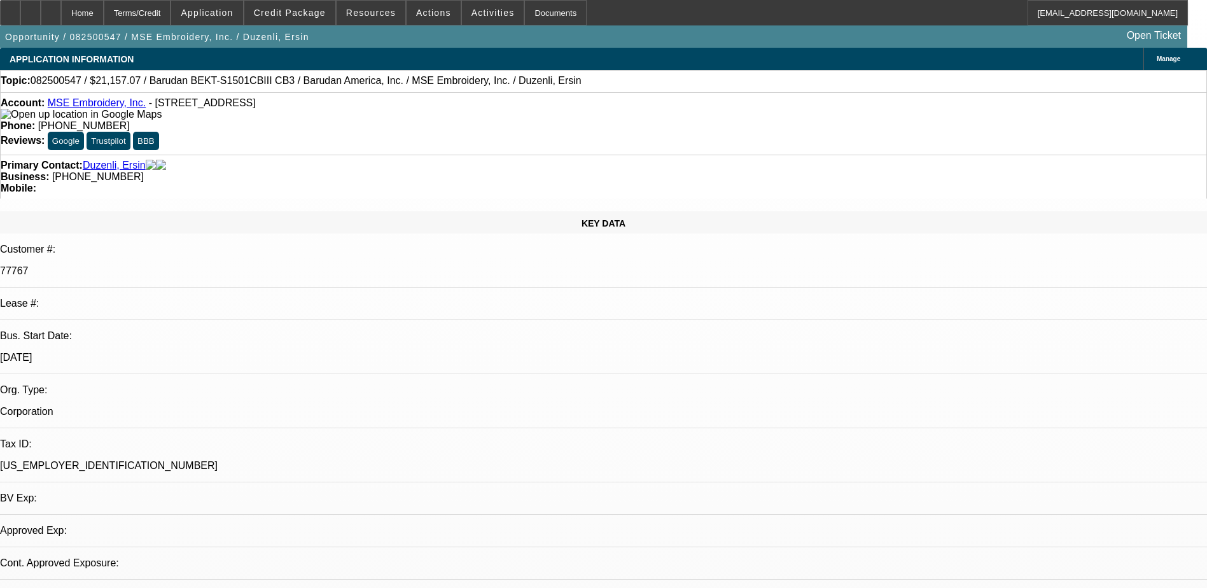
select select "0"
select select "6"
select select "0"
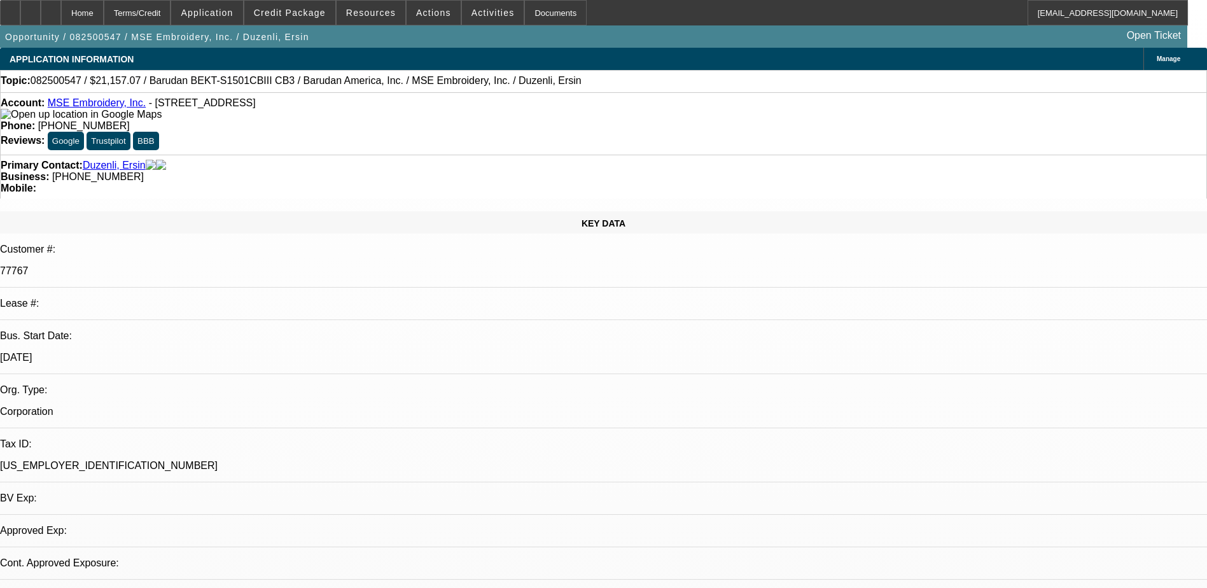
select select "0"
select select "2"
select select "0"
select select "6"
select select "0"
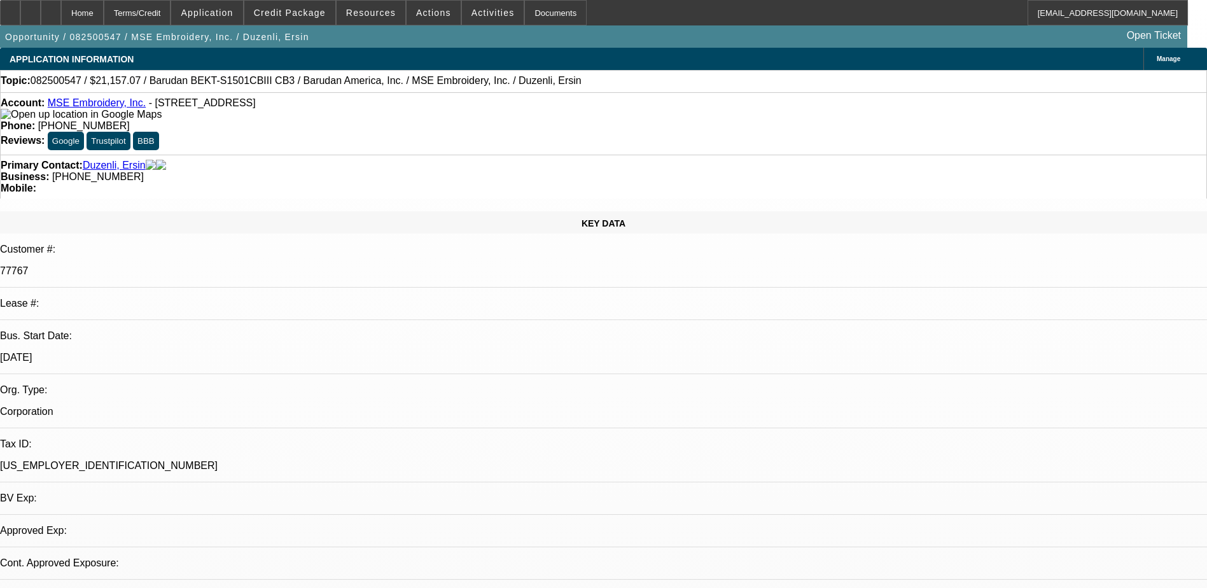
select select "0"
select select "6"
select select "0"
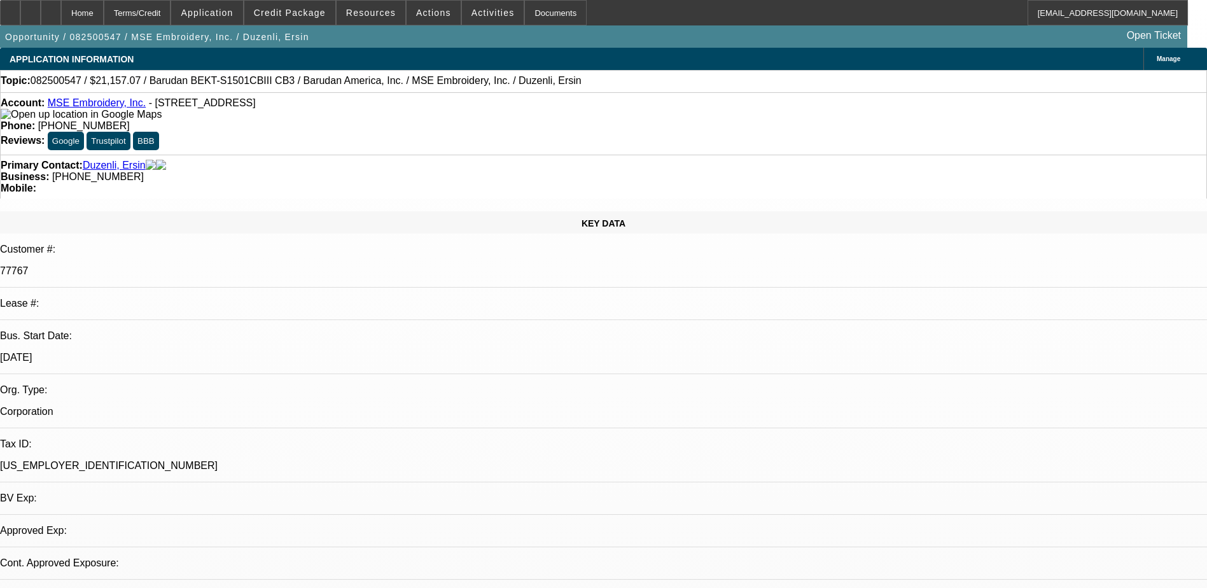
select select "2"
select select "0"
select select "6"
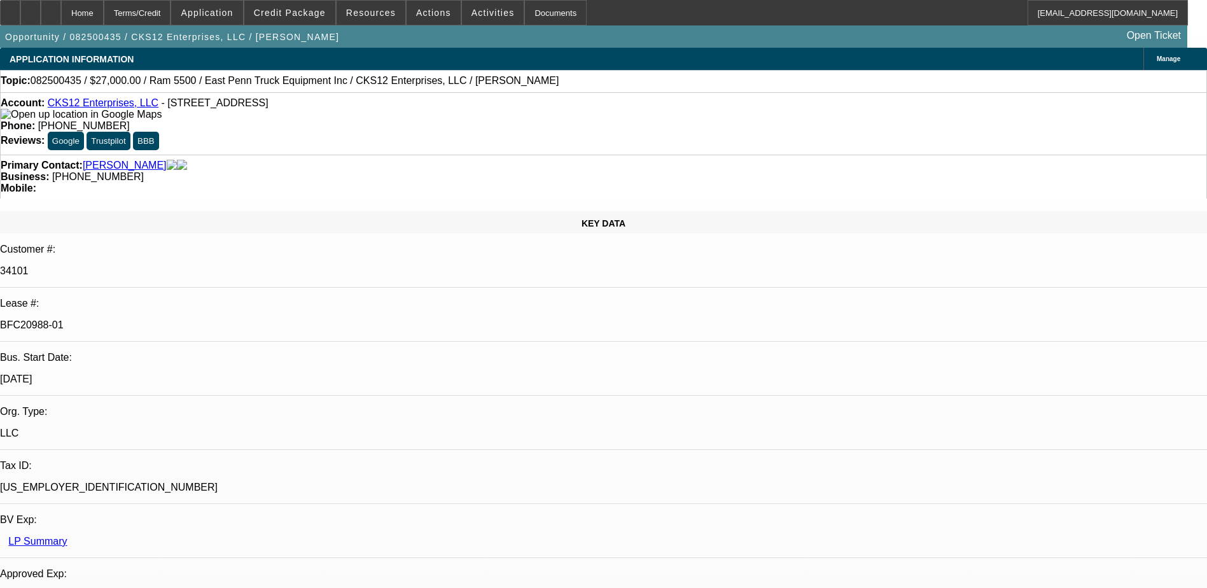
select select "0"
select select "2"
select select "0.1"
select select "0"
select select "2"
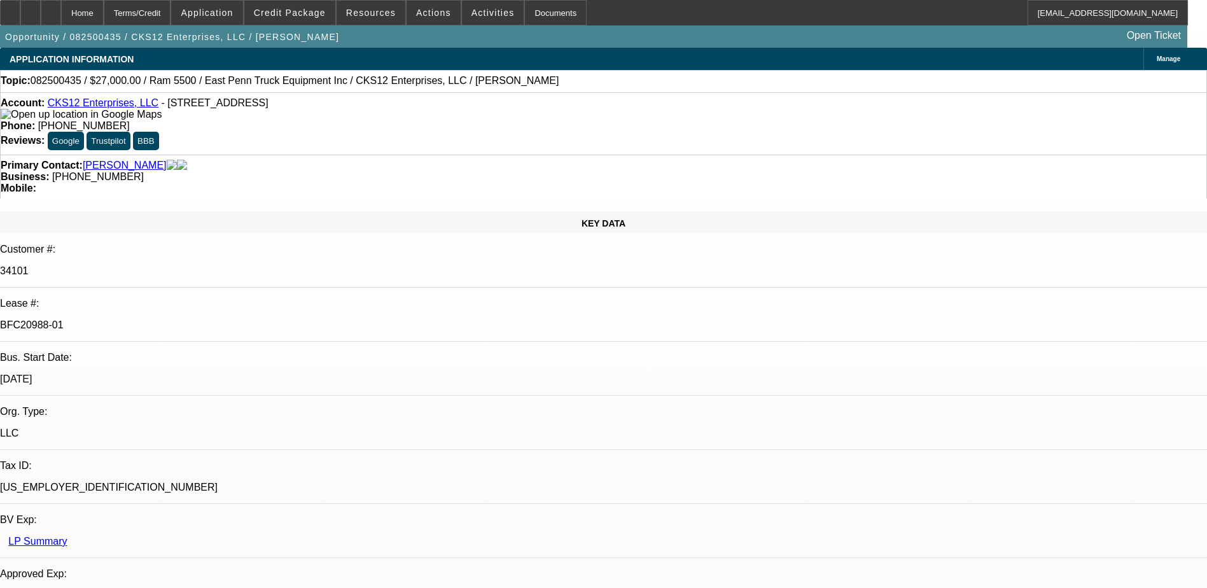
select select "0.1"
select select "0.15"
select select "0.1"
select select "0"
select select "2"
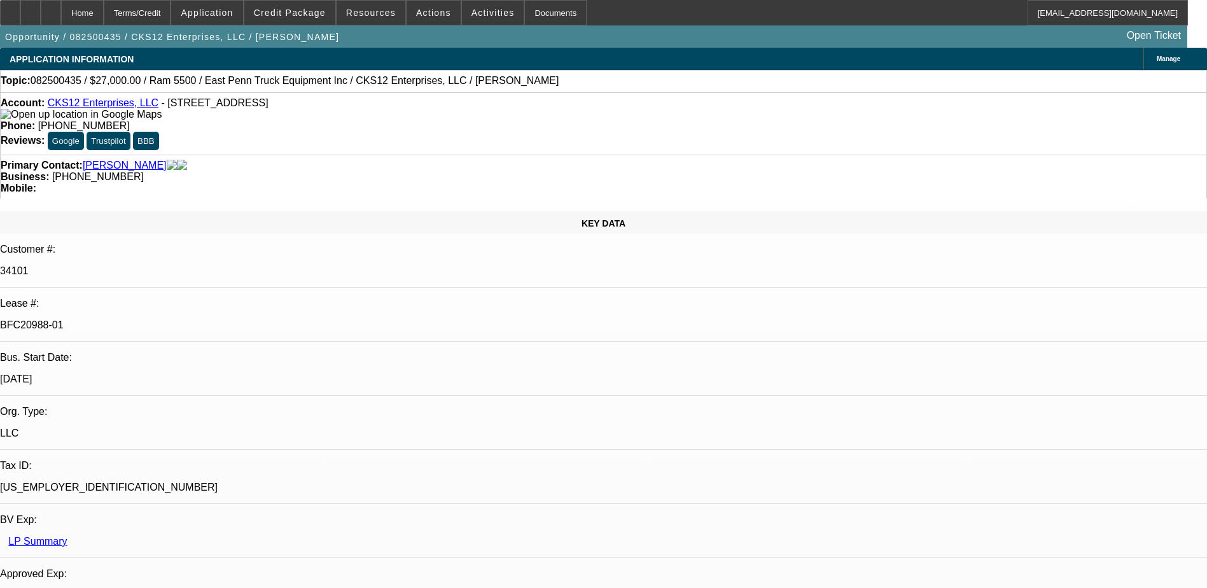
select select "0.1"
select select "1"
select select "2"
select select "4"
select select "1"
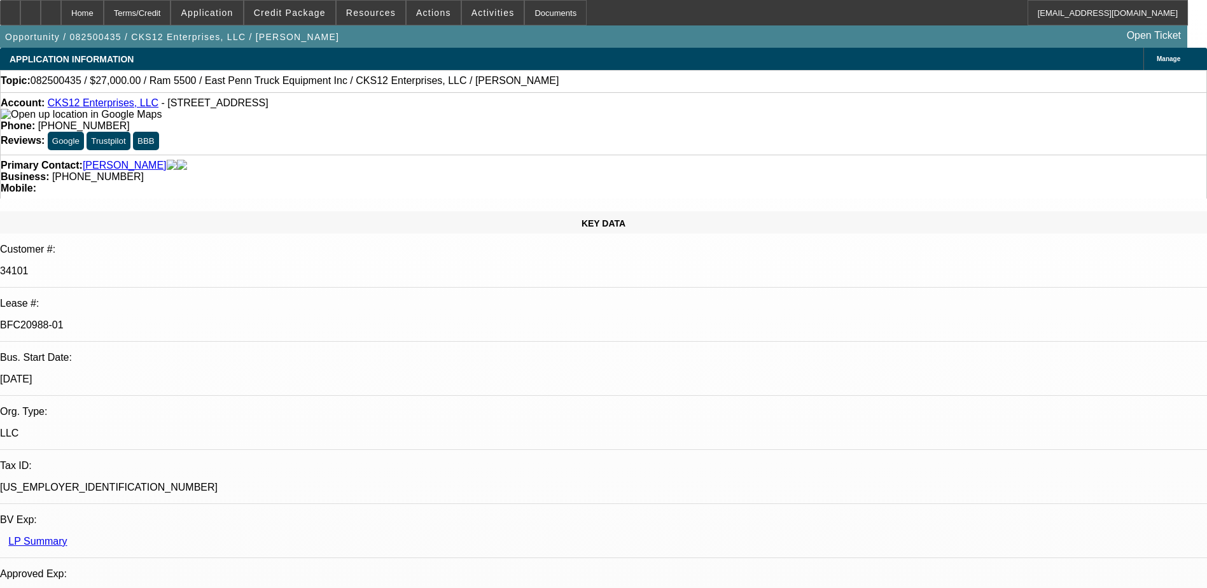
select select "2"
select select "4"
select select "1"
select select "2"
select select "4"
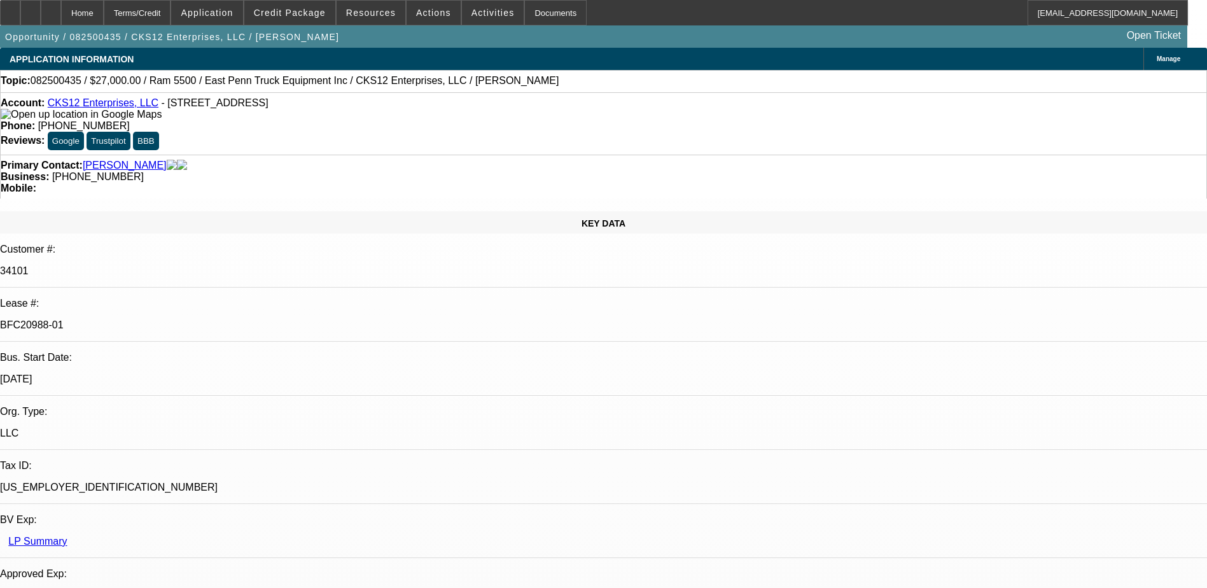
select select "1"
select select "2"
select select "4"
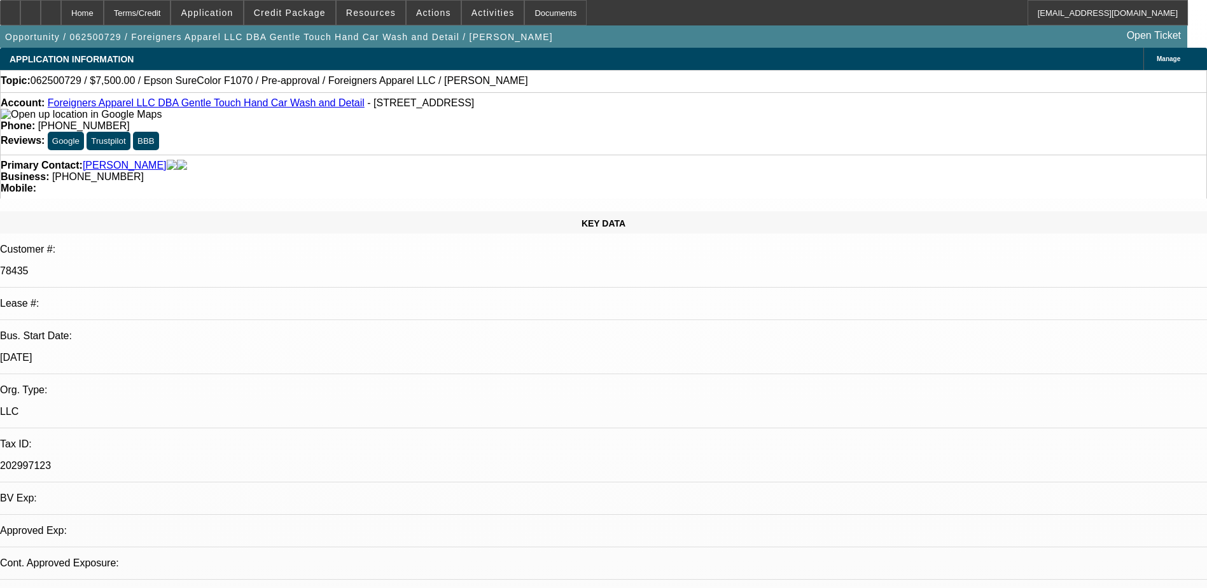
select select "0"
select select "3"
select select "0"
select select "6"
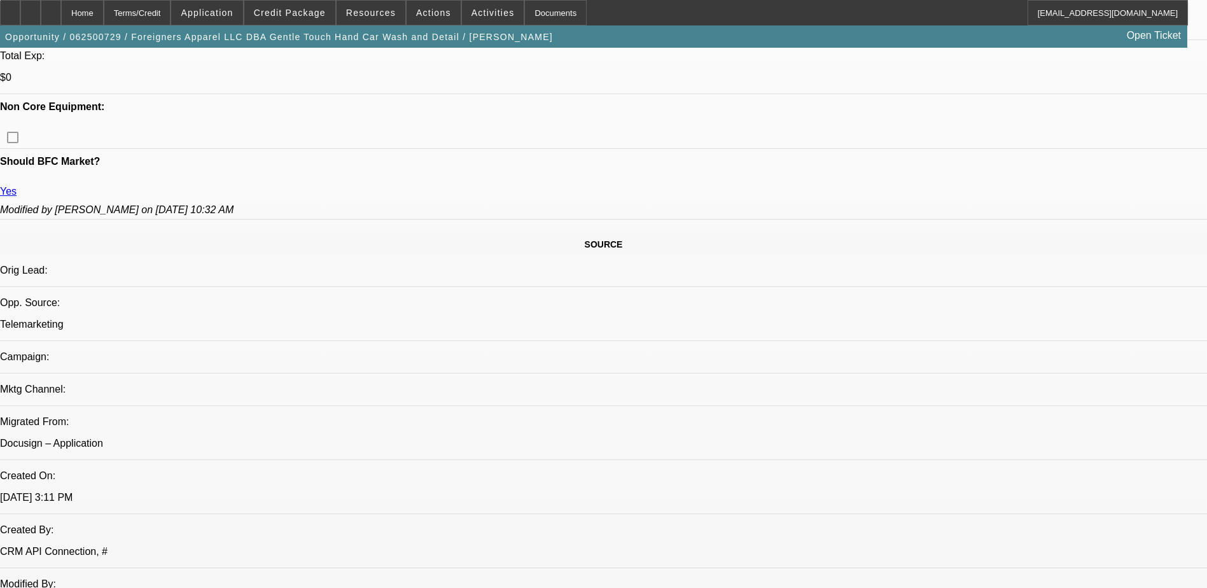
scroll to position [763, 0]
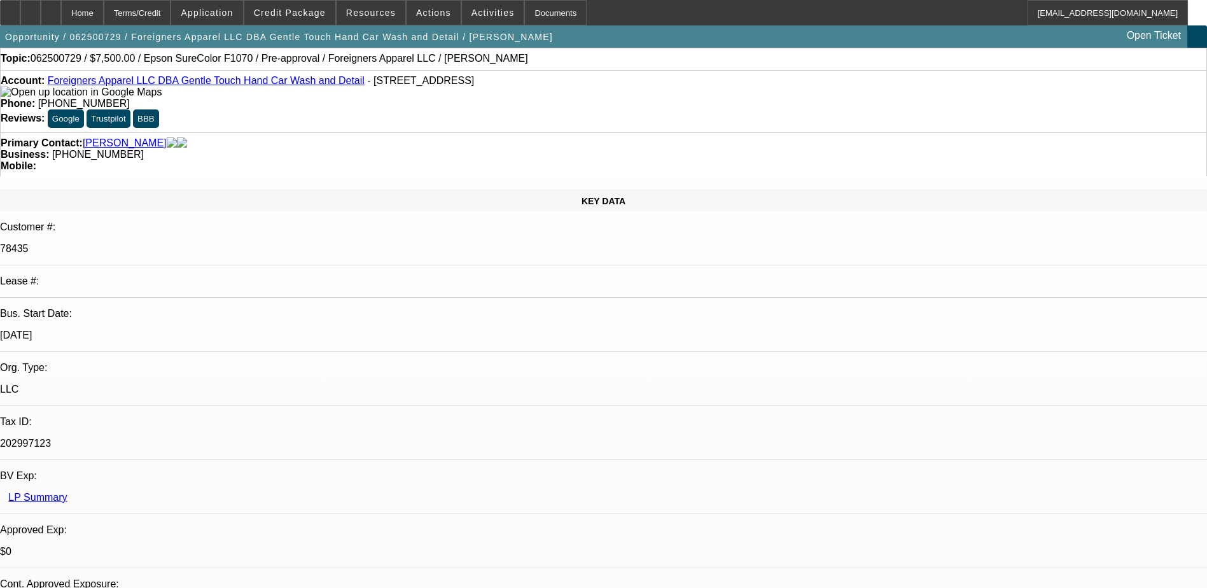
scroll to position [0, 0]
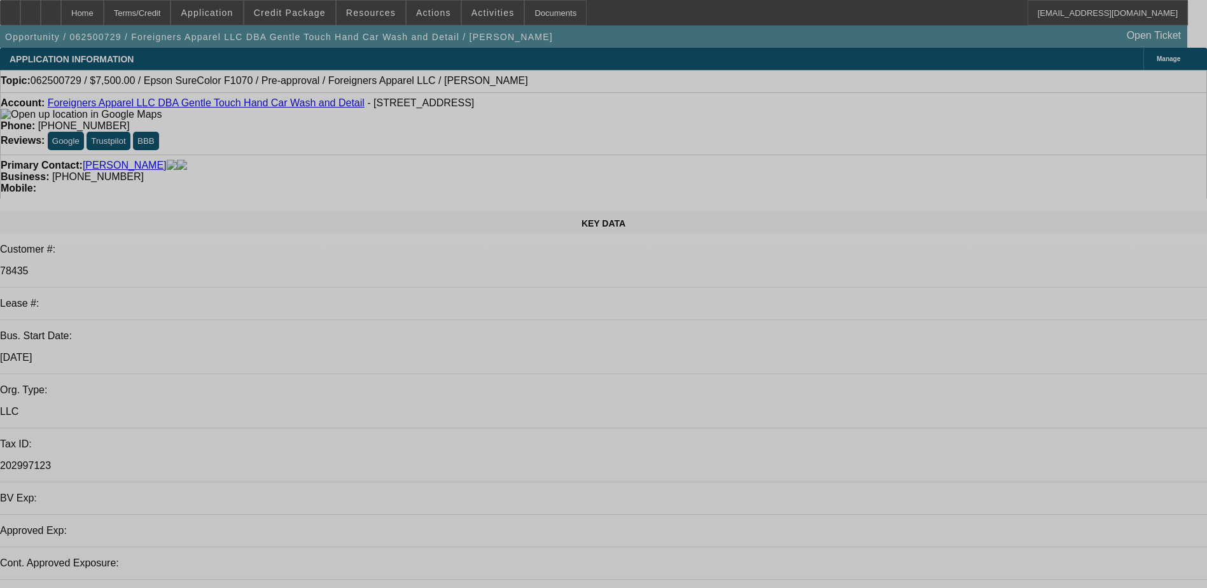
select select "0"
select select "3"
select select "0"
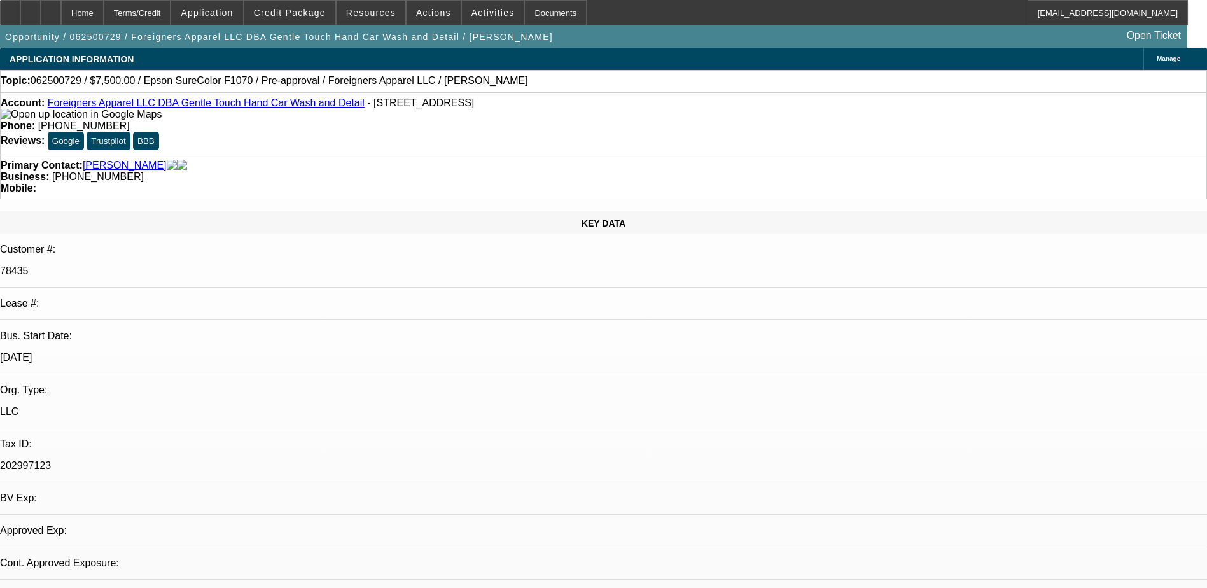
select select "6"
radio input "true"
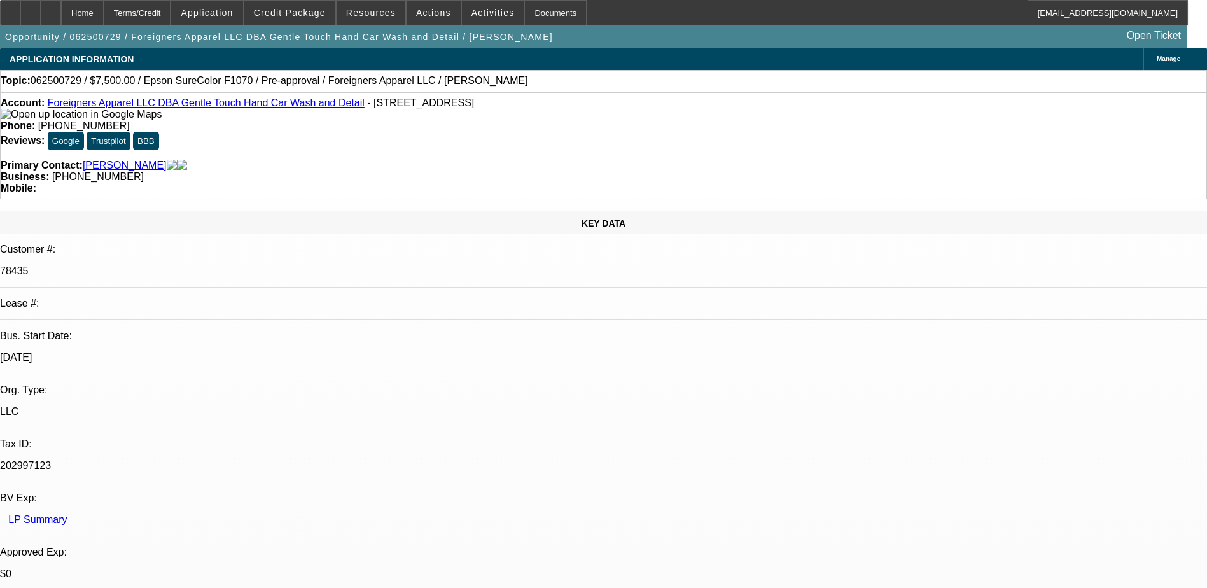
type textarea "k"
drag, startPoint x: 1064, startPoint y: 260, endPoint x: 1031, endPoint y: 265, distance: 33.5
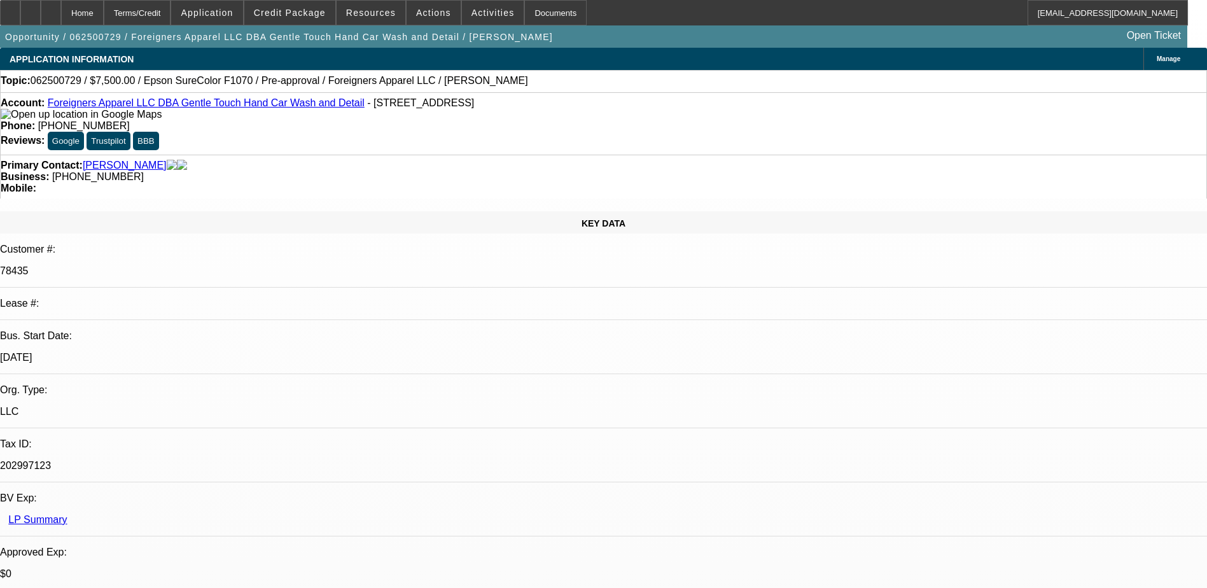
type textarea "9/11) LVM need banks or did plans change and no longer buying? lmk --- last few…"
radio input "true"
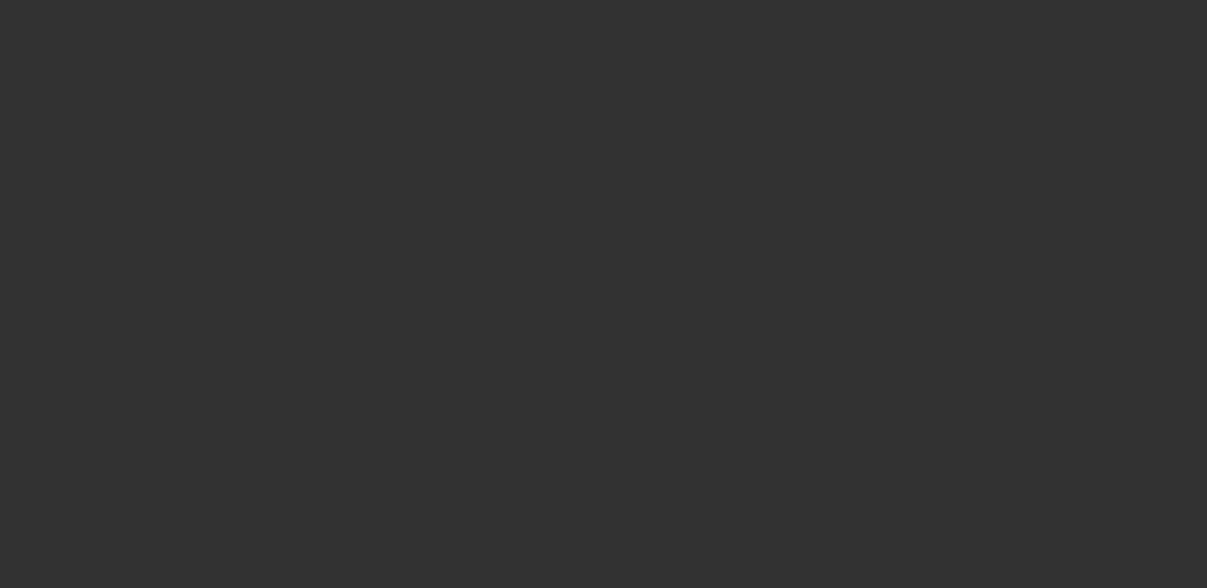
scroll to position [0, 0]
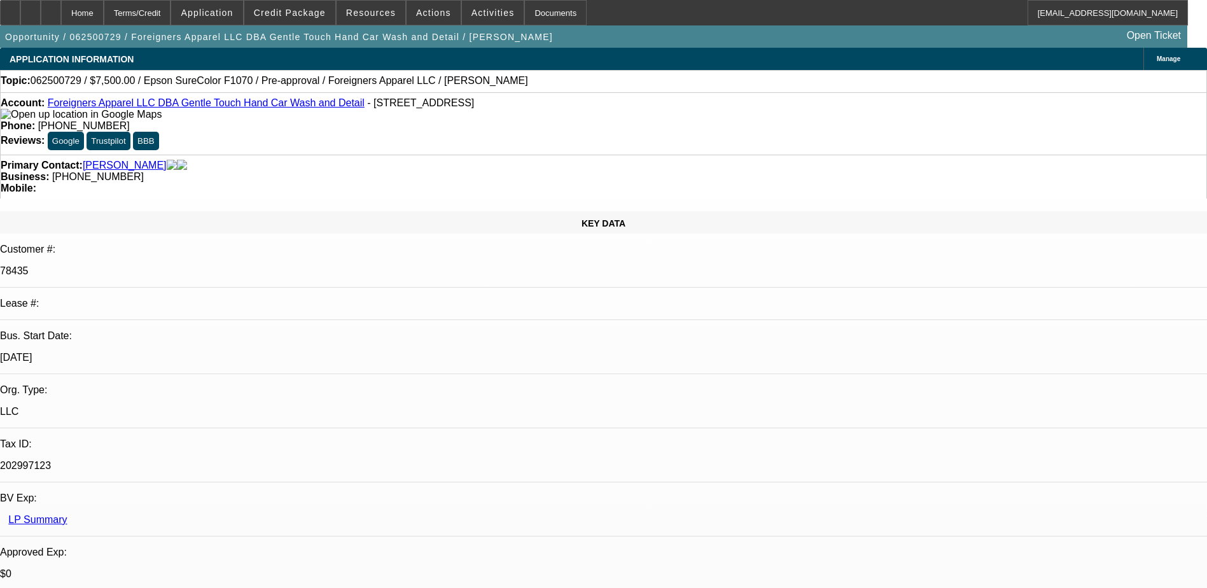
click at [471, 15] on span "Activities" at bounding box center [492, 13] width 43 height 10
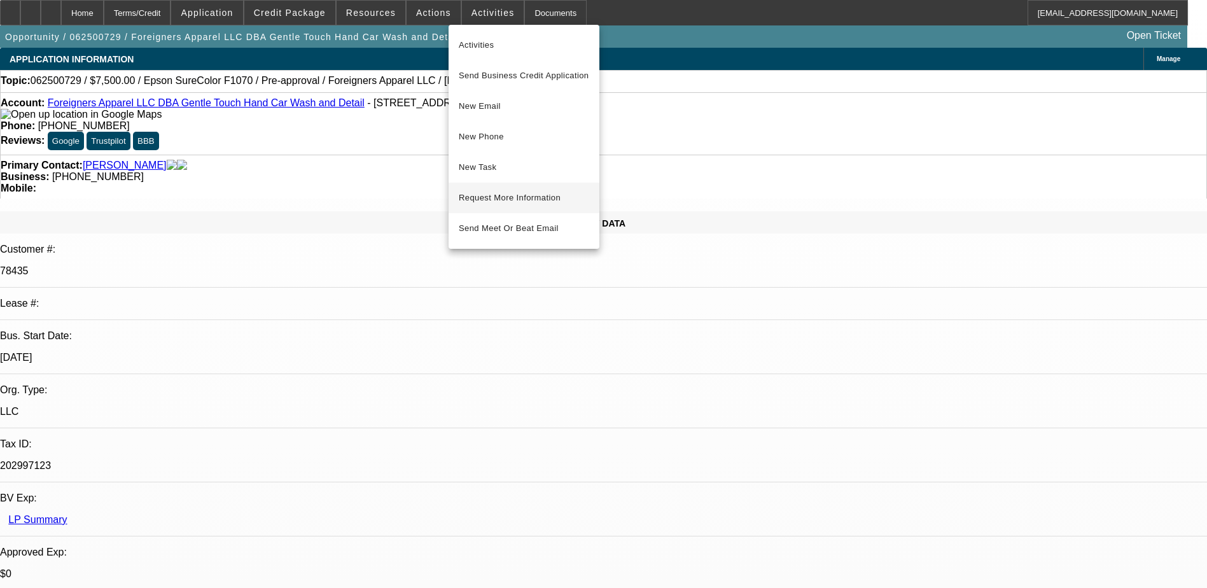
click at [513, 198] on span "Request More Information" at bounding box center [524, 197] width 130 height 15
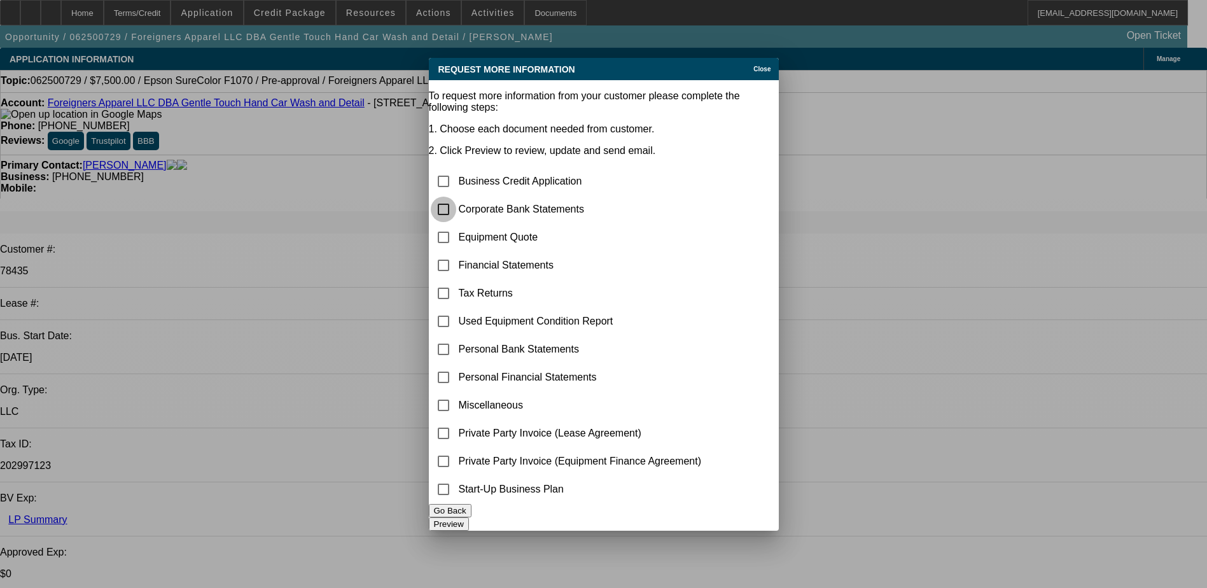
click at [456, 197] on input "checkbox" at bounding box center [443, 209] width 25 height 25
checkbox input "true"
click at [469, 517] on button "Preview" at bounding box center [449, 523] width 40 height 13
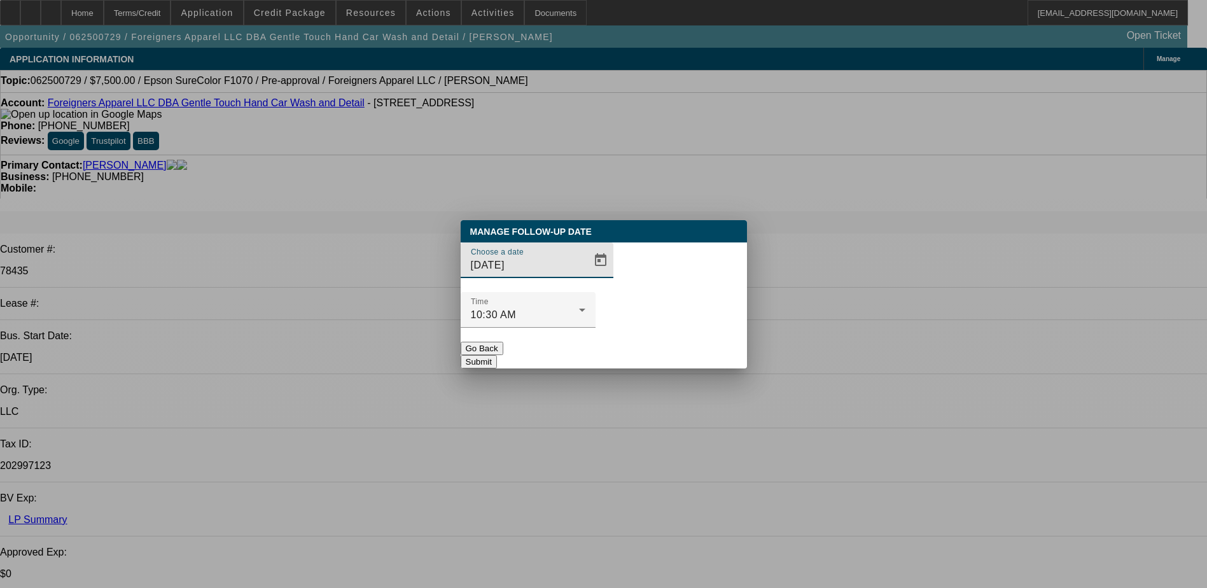
click at [548, 273] on input "[DATE]" at bounding box center [528, 265] width 115 height 15
click at [585, 275] on span "Open calendar" at bounding box center [600, 260] width 31 height 31
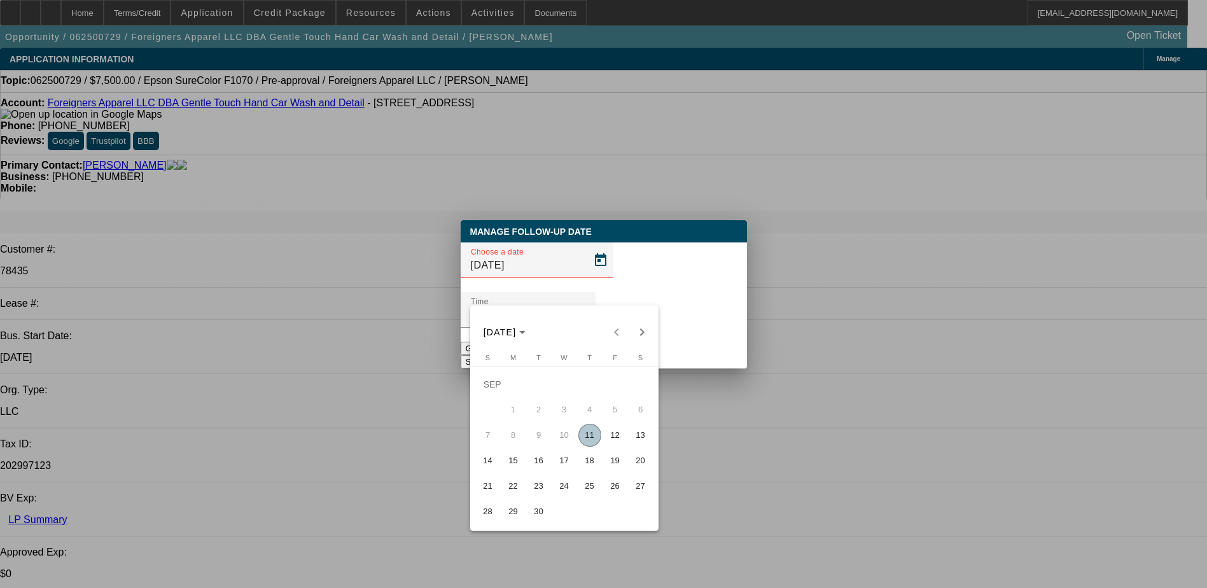
click at [609, 440] on span "12" at bounding box center [615, 435] width 23 height 23
type input "[DATE]"
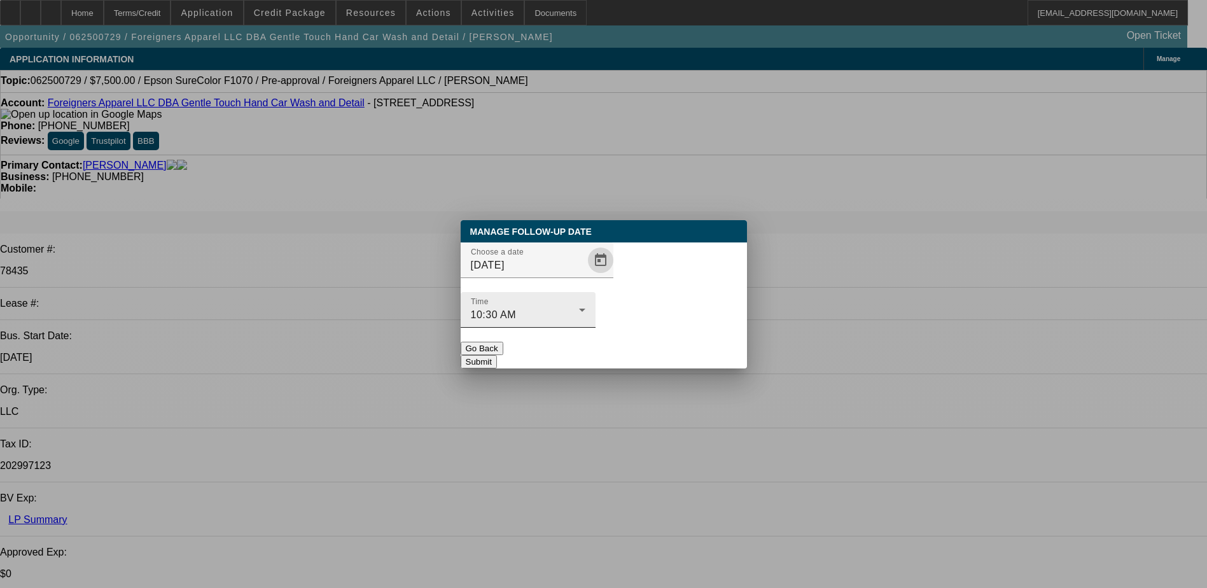
click at [579, 307] on div "10:30 AM" at bounding box center [525, 314] width 108 height 15
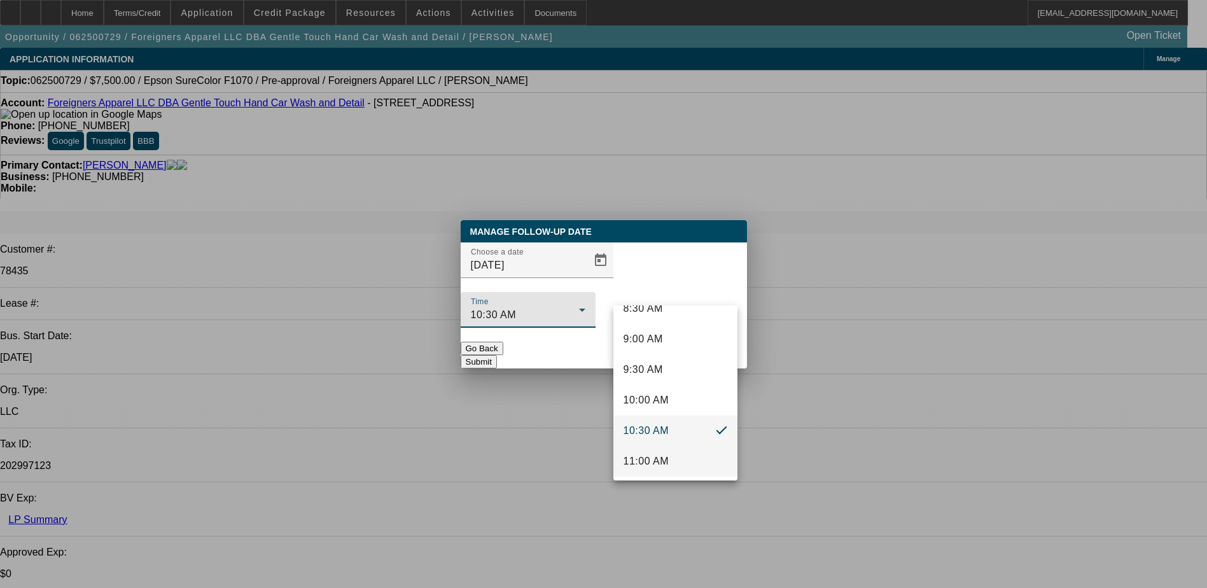
scroll to position [566, 0]
click at [667, 424] on span "11:00 AM" at bounding box center [646, 431] width 46 height 15
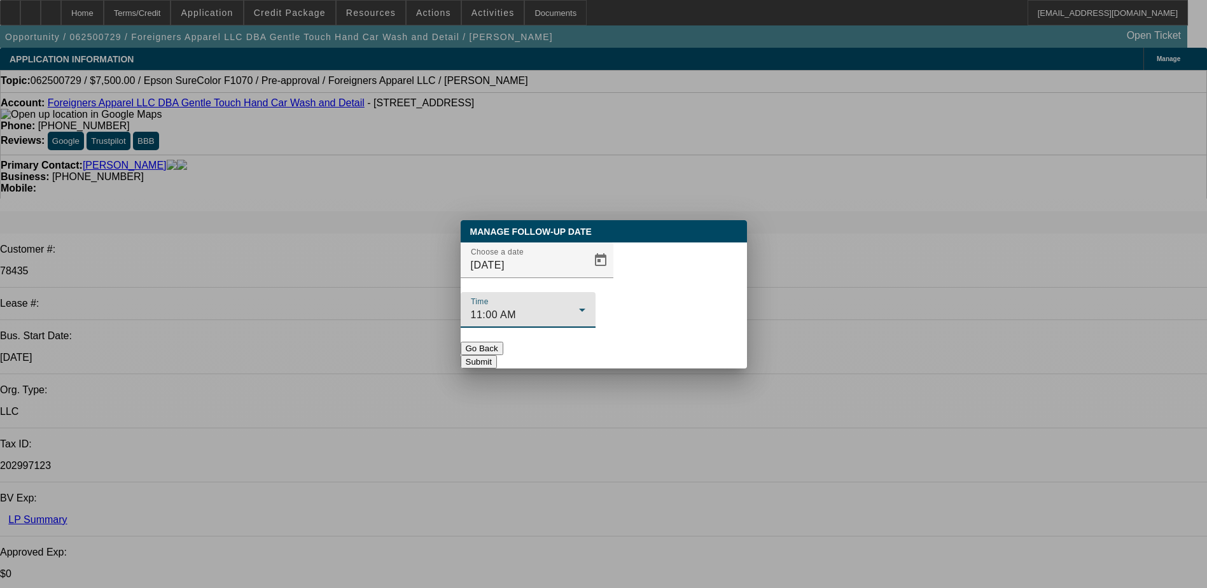
click at [497, 355] on button "Submit" at bounding box center [479, 361] width 36 height 13
